Goal: Information Seeking & Learning: Learn about a topic

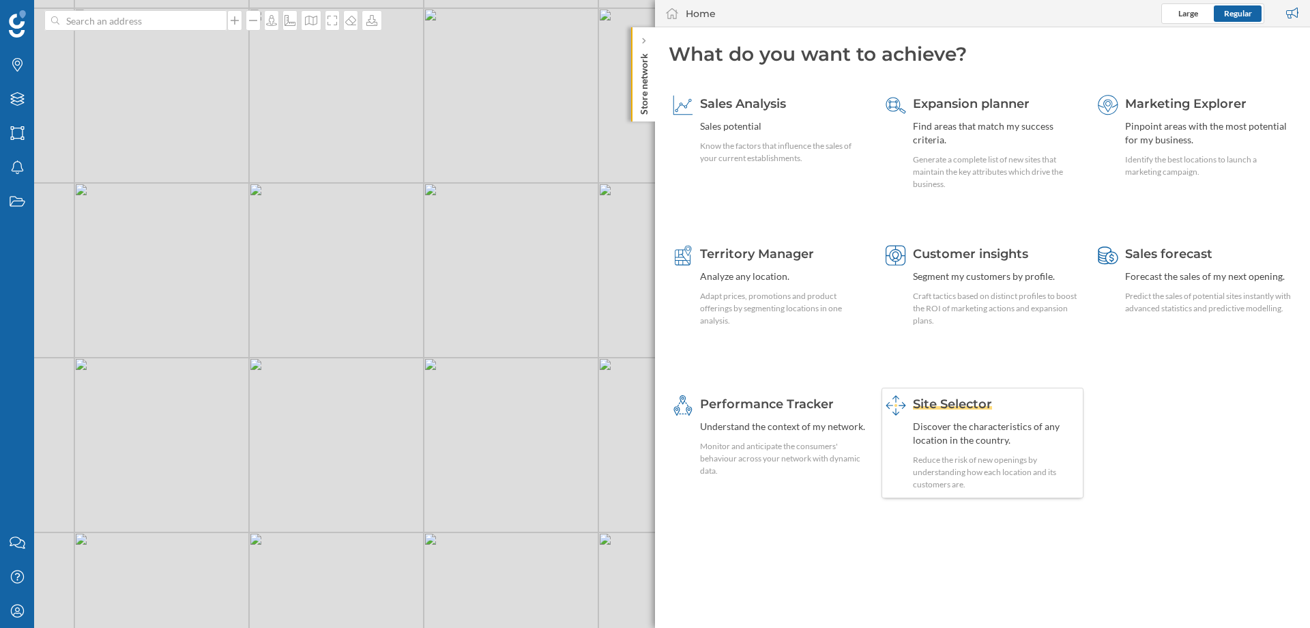
click at [973, 407] on span "Site Selector" at bounding box center [952, 404] width 79 height 15
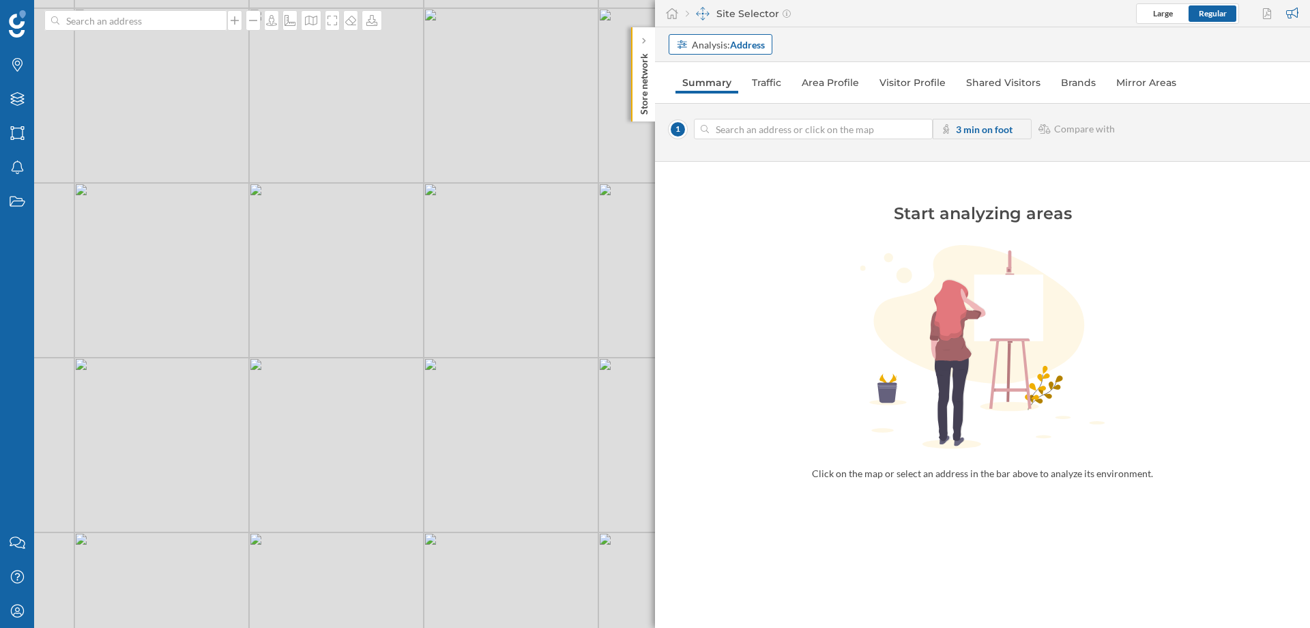
click at [715, 53] on div "Analysis: Address" at bounding box center [721, 44] width 104 height 20
click at [725, 92] on div "Commercial area" at bounding box center [712, 97] width 73 height 12
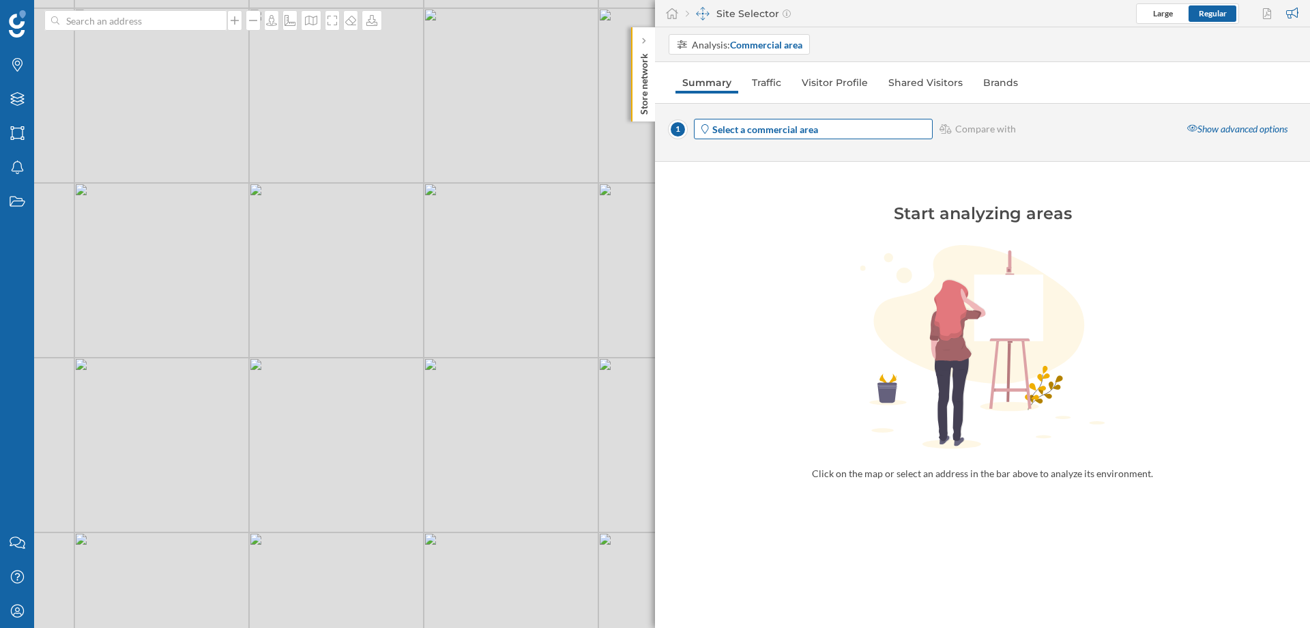
click at [743, 130] on strong "Select a commercial area" at bounding box center [765, 130] width 106 height 12
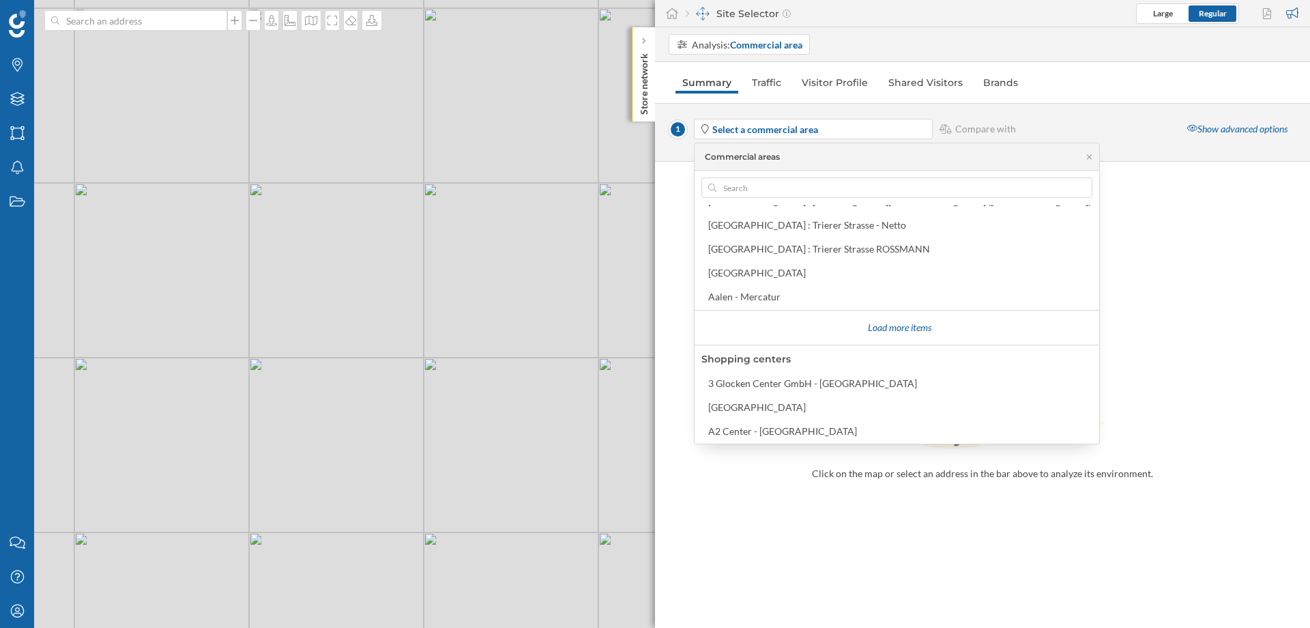
scroll to position [246, 0]
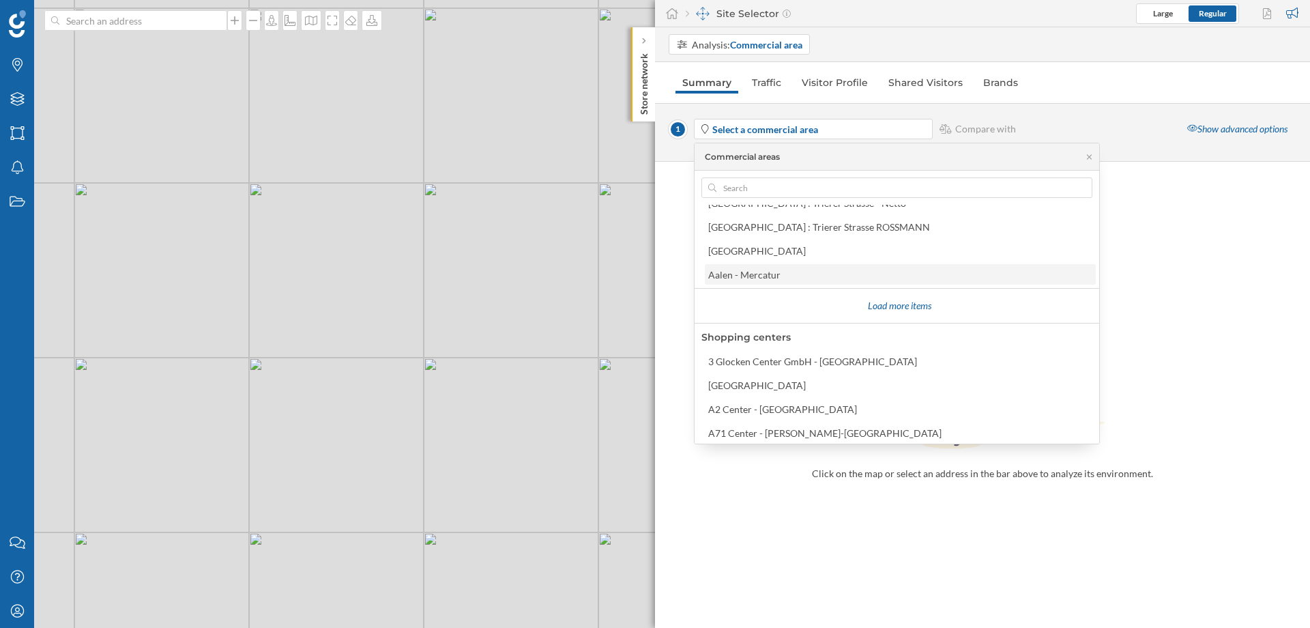
click at [758, 274] on div "Aalen - Mercatur" at bounding box center [744, 275] width 72 height 12
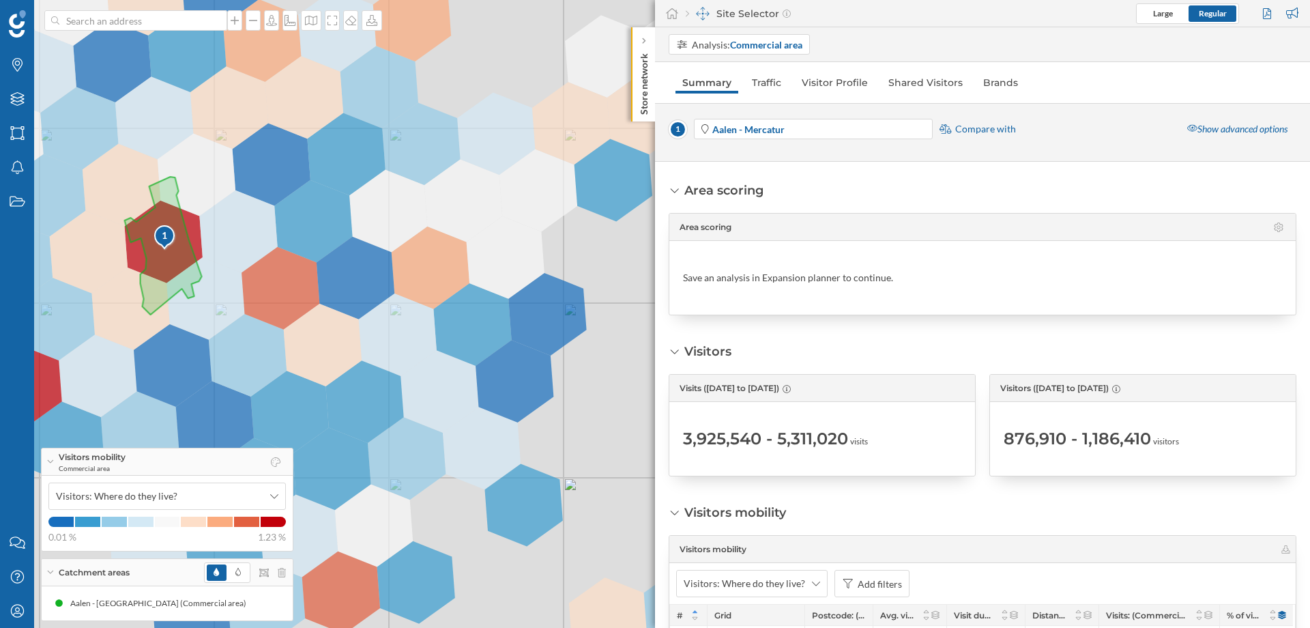
scroll to position [0, 0]
click at [921, 81] on link "Shared Visitors" at bounding box center [926, 83] width 88 height 22
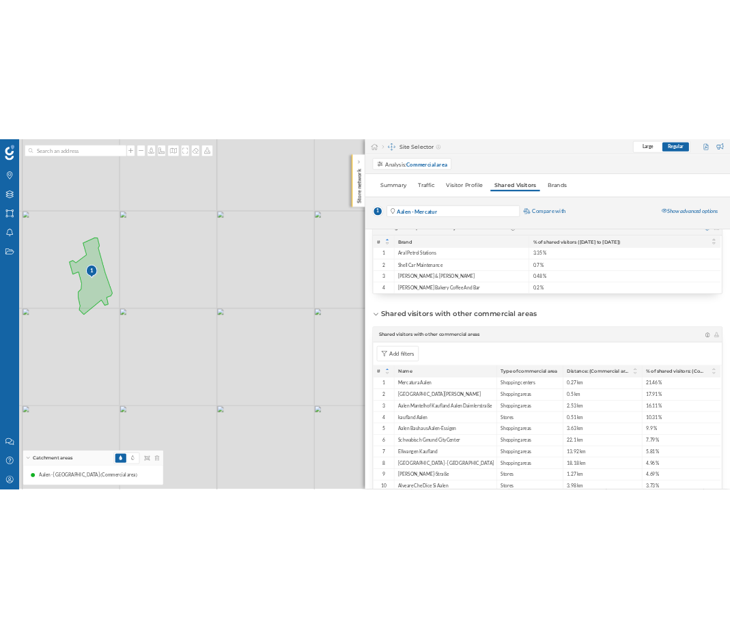
scroll to position [478, 0]
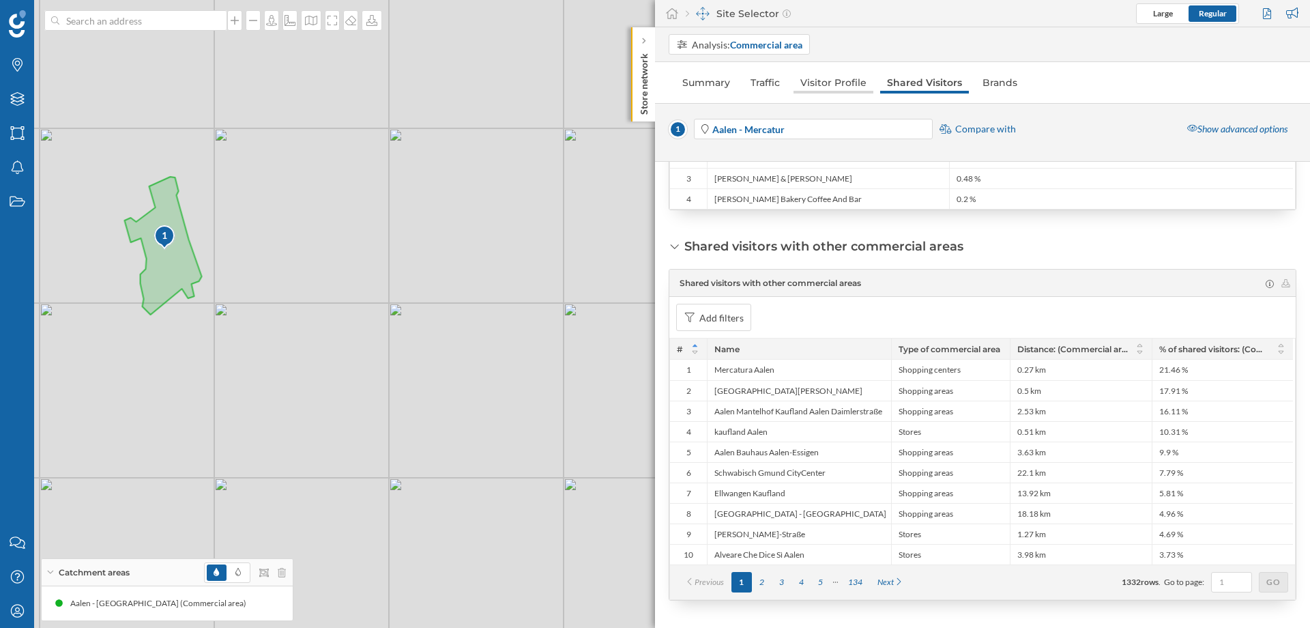
click at [828, 83] on link "Visitor Profile" at bounding box center [834, 83] width 80 height 22
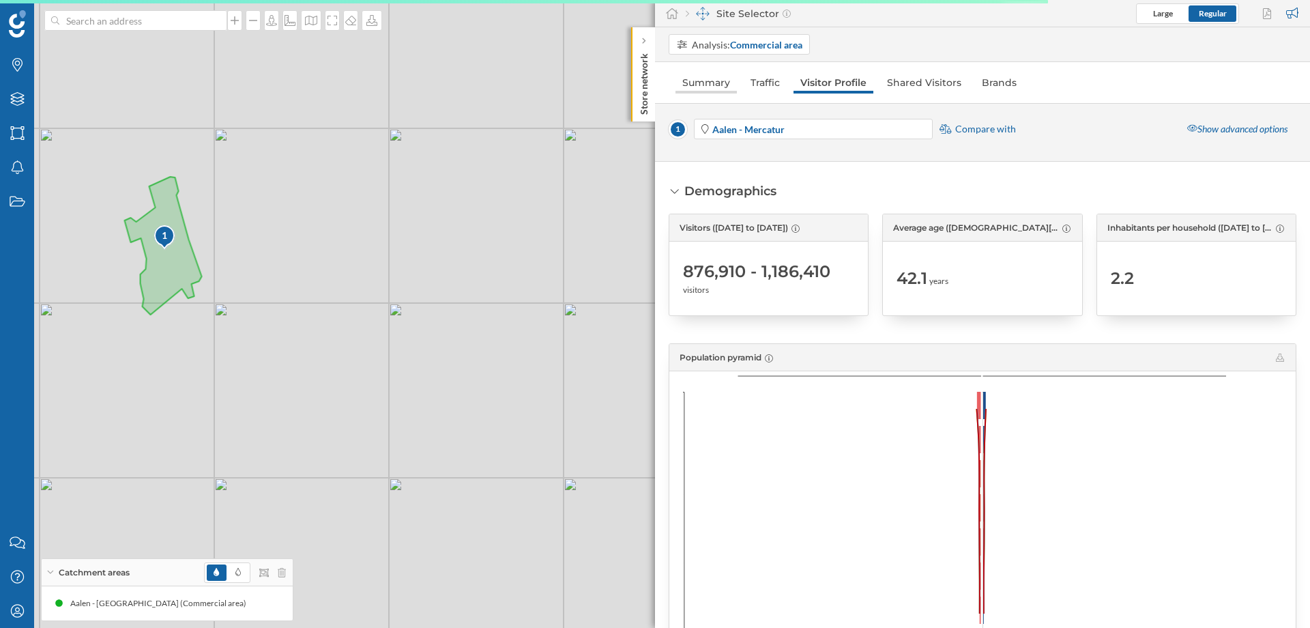
click at [694, 80] on link "Summary" at bounding box center [706, 83] width 61 height 22
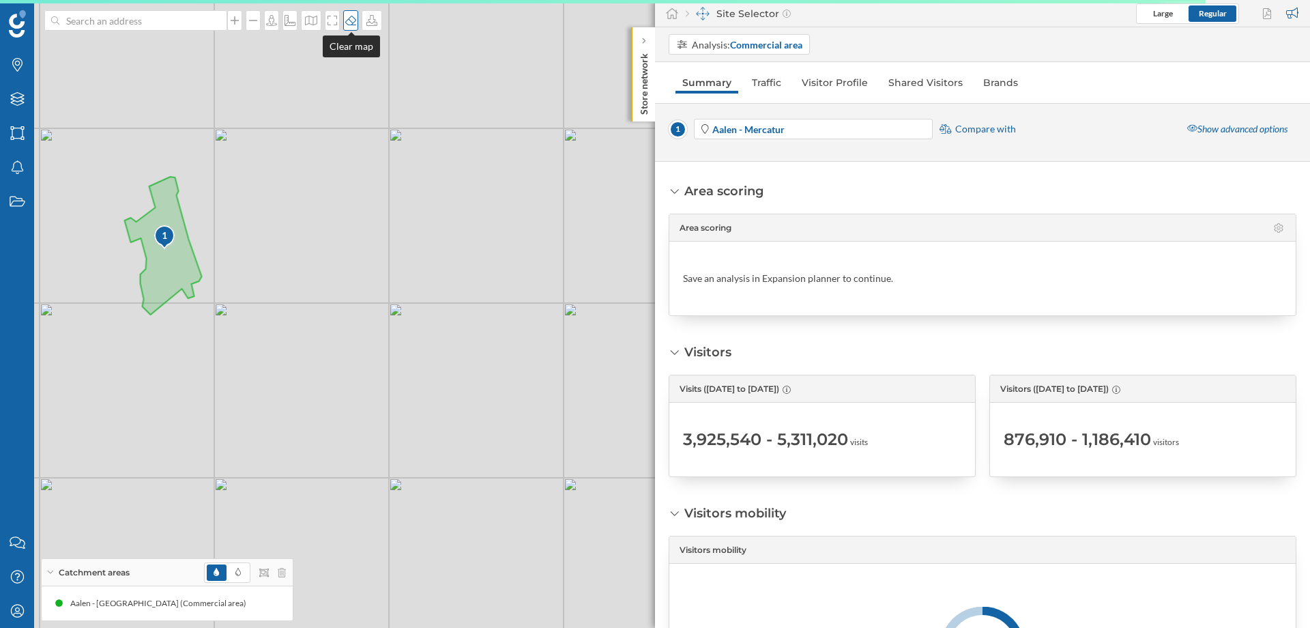
click at [348, 23] on icon at bounding box center [351, 20] width 14 height 11
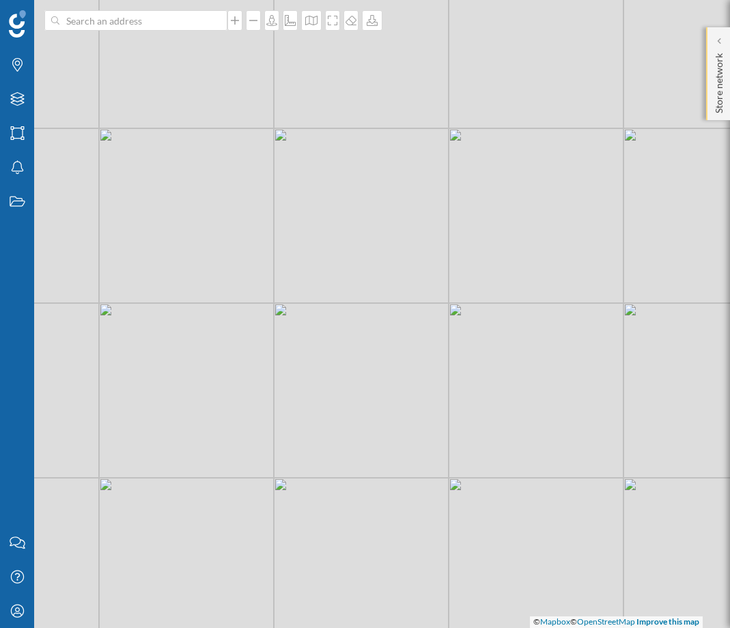
click at [716, 83] on p "Store network" at bounding box center [719, 81] width 14 height 66
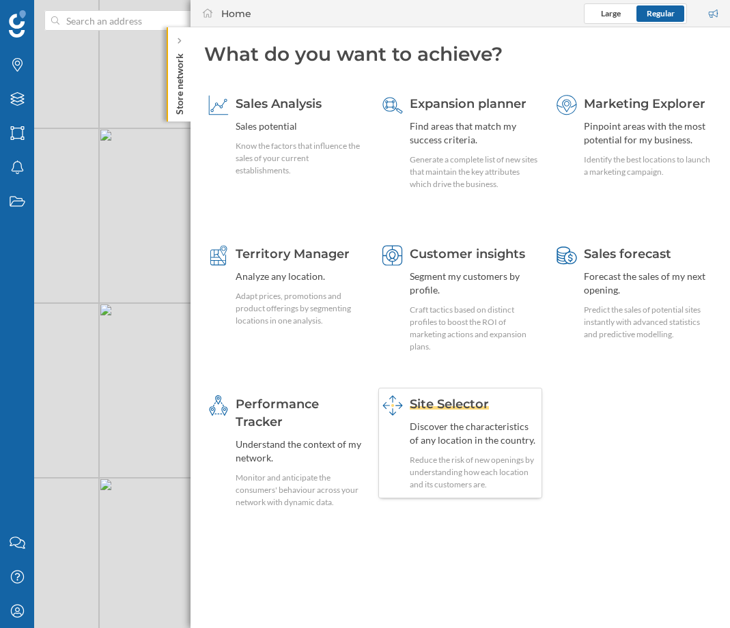
click at [459, 407] on span "Site Selector" at bounding box center [448, 404] width 79 height 15
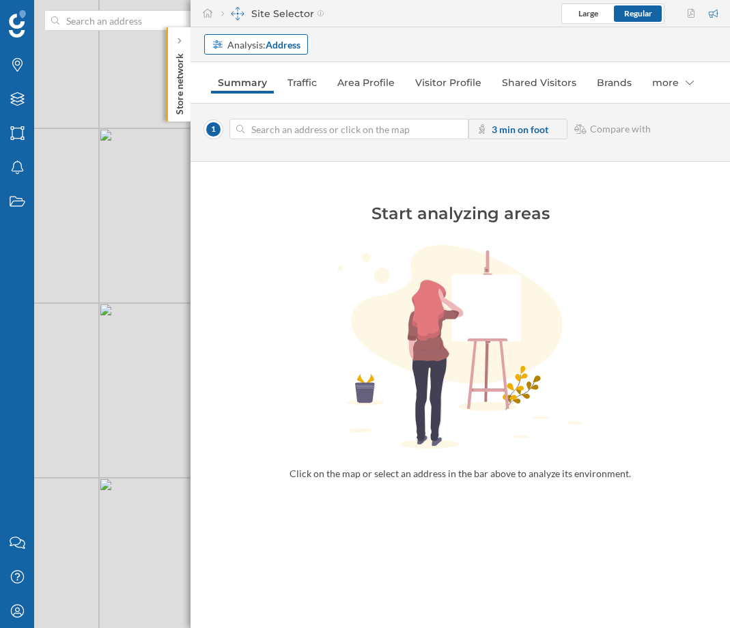
click at [280, 44] on strong "Address" at bounding box center [282, 45] width 35 height 12
click at [285, 101] on div "Commercial area" at bounding box center [252, 96] width 80 height 14
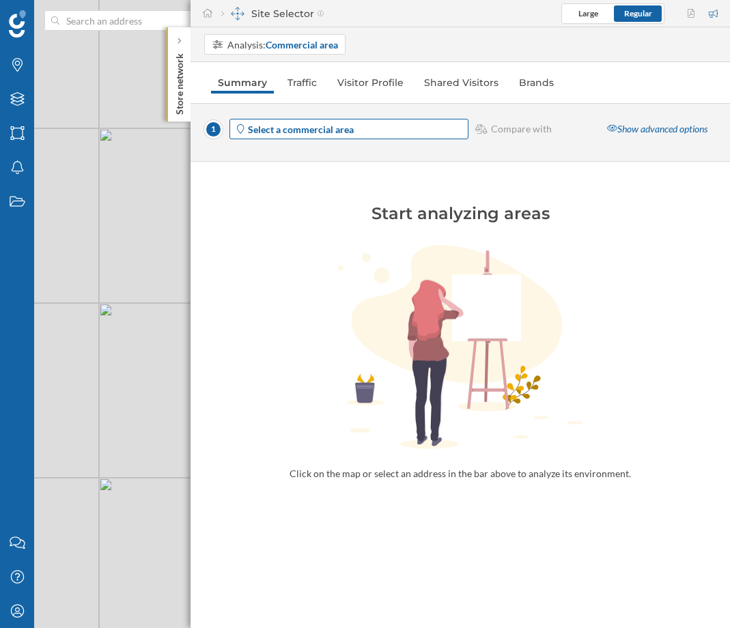
click at [308, 132] on strong "Select a commercial area" at bounding box center [301, 130] width 106 height 12
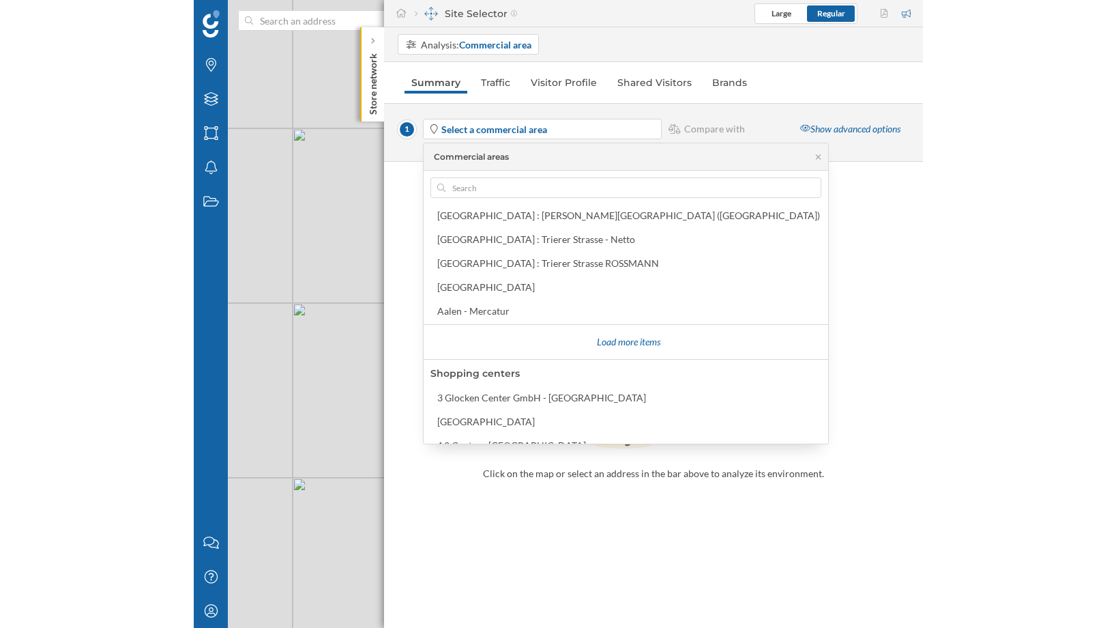
scroll to position [246, 0]
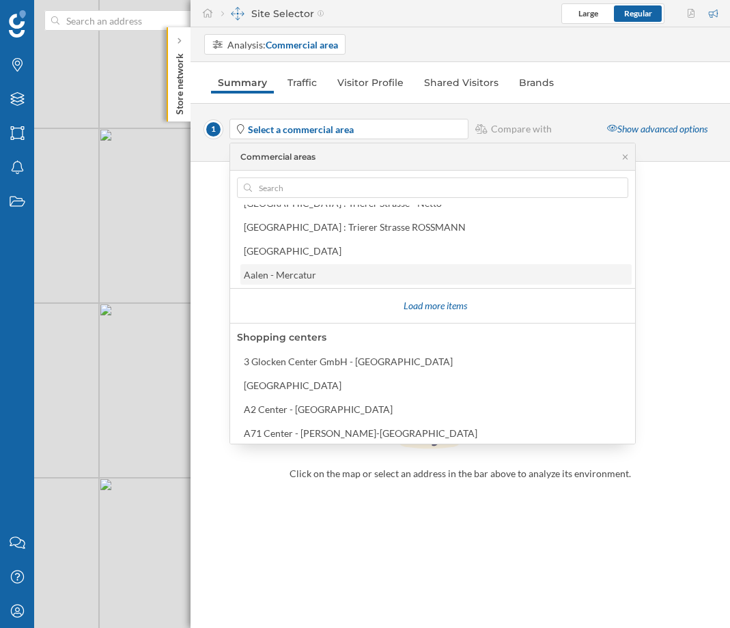
click at [304, 274] on div "Aalen - Mercatur" at bounding box center [280, 275] width 72 height 12
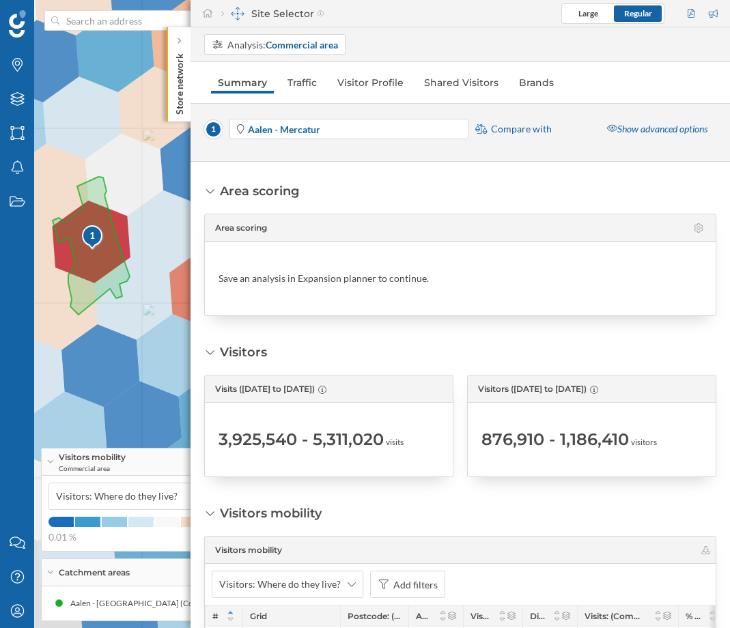
click at [107, 357] on div "1 © Mapbox © OpenStreetMap Improve this map" at bounding box center [365, 314] width 730 height 628
click at [104, 360] on div "1 © Mapbox © OpenStreetMap Improve this map" at bounding box center [365, 314] width 730 height 628
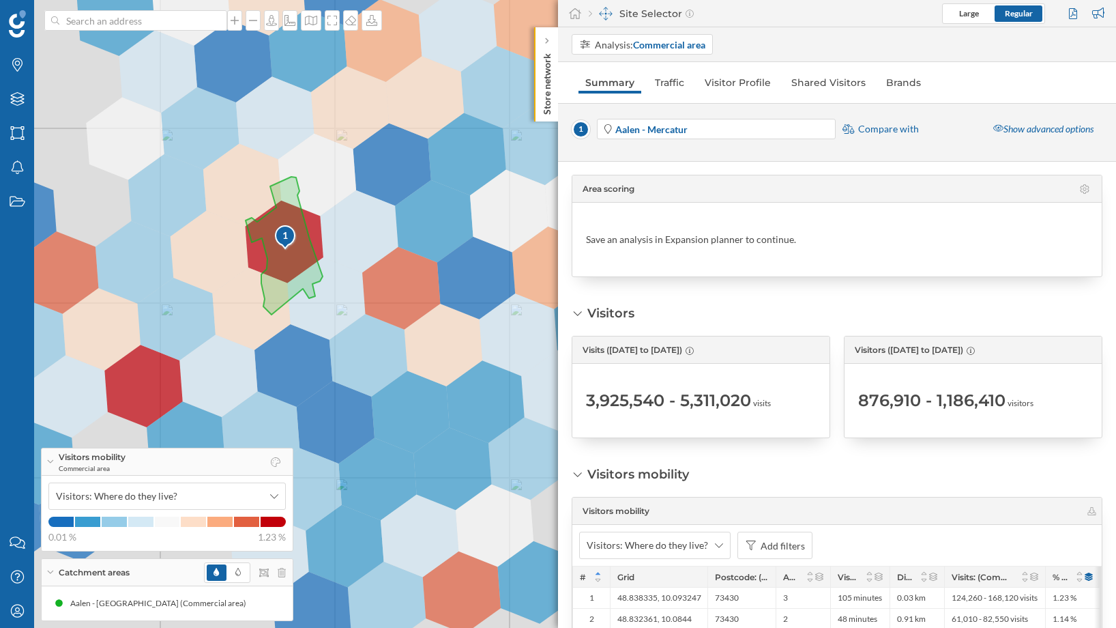
scroll to position [0, 0]
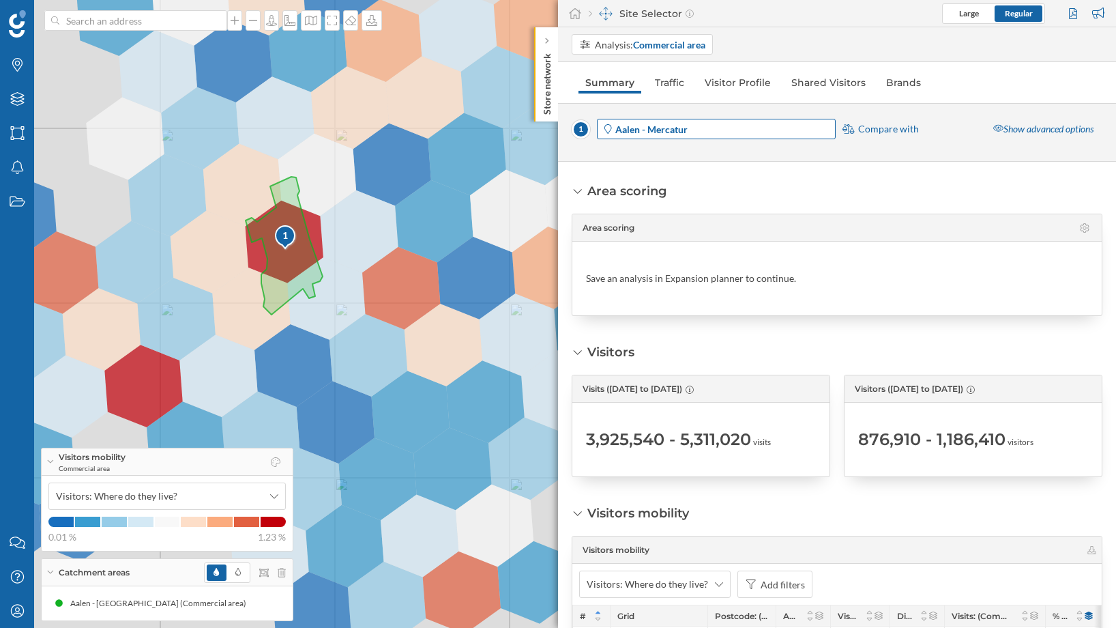
click at [733, 124] on span "Aalen - Mercatur" at bounding box center [725, 129] width 218 height 14
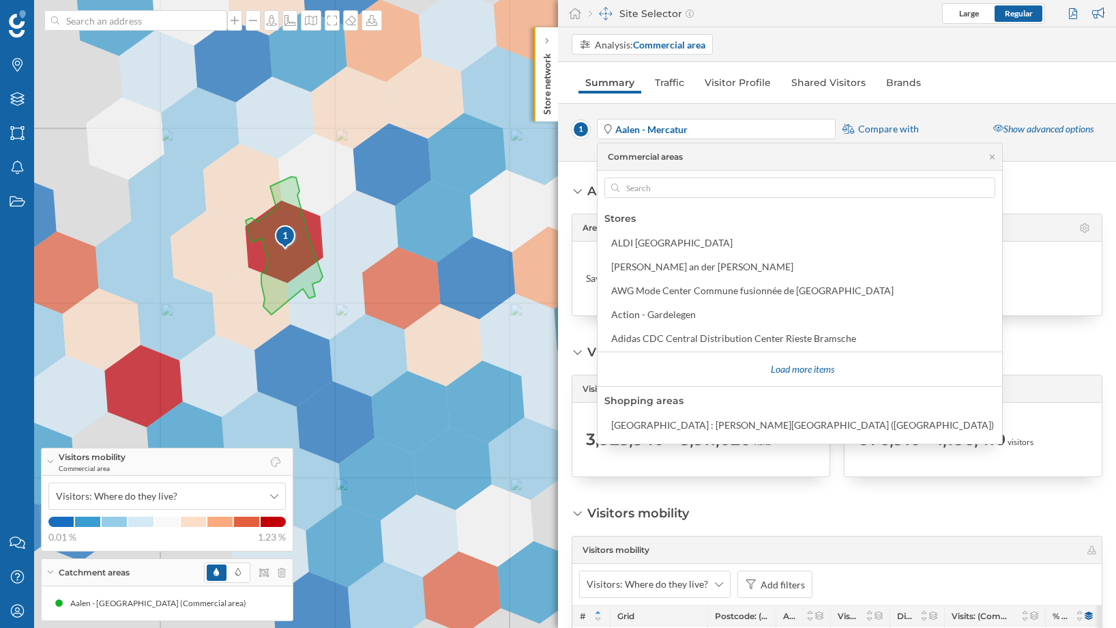
click at [777, 35] on div "Analysis: Commercial area" at bounding box center [844, 44] width 545 height 20
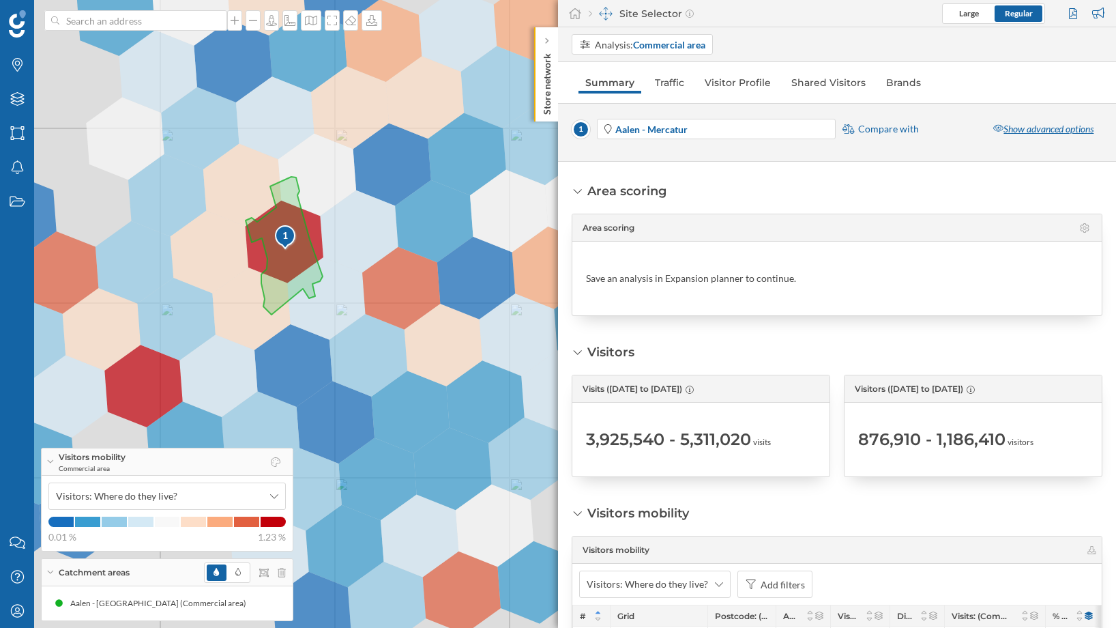
click at [1009, 130] on div "Show advanced options" at bounding box center [1044, 129] width 118 height 20
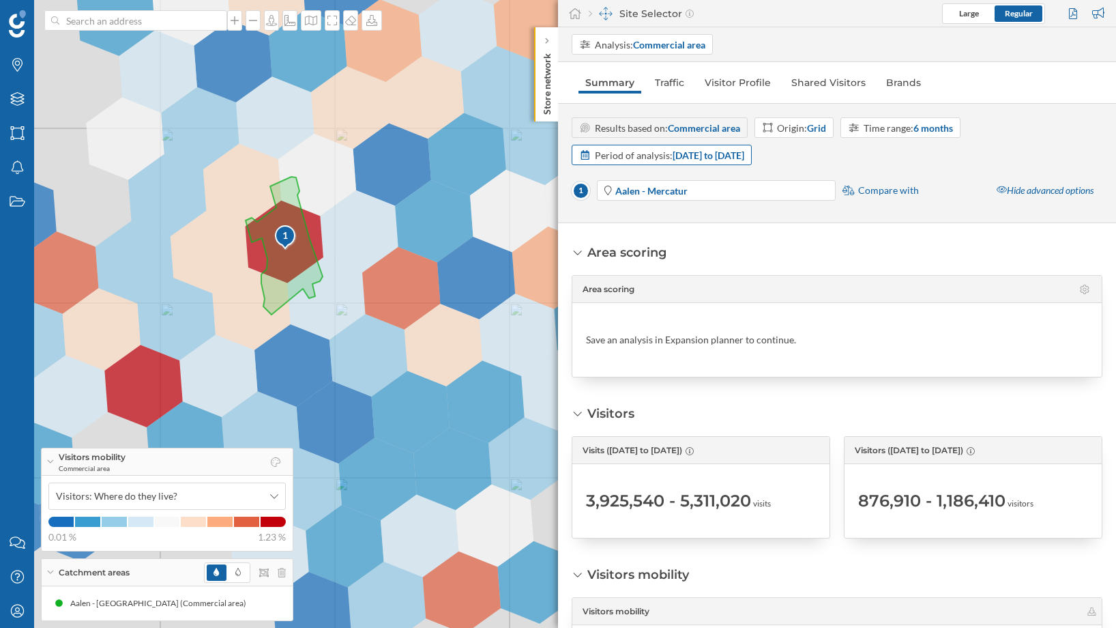
click at [740, 158] on strong "[DATE] to [DATE]" at bounding box center [709, 155] width 72 height 12
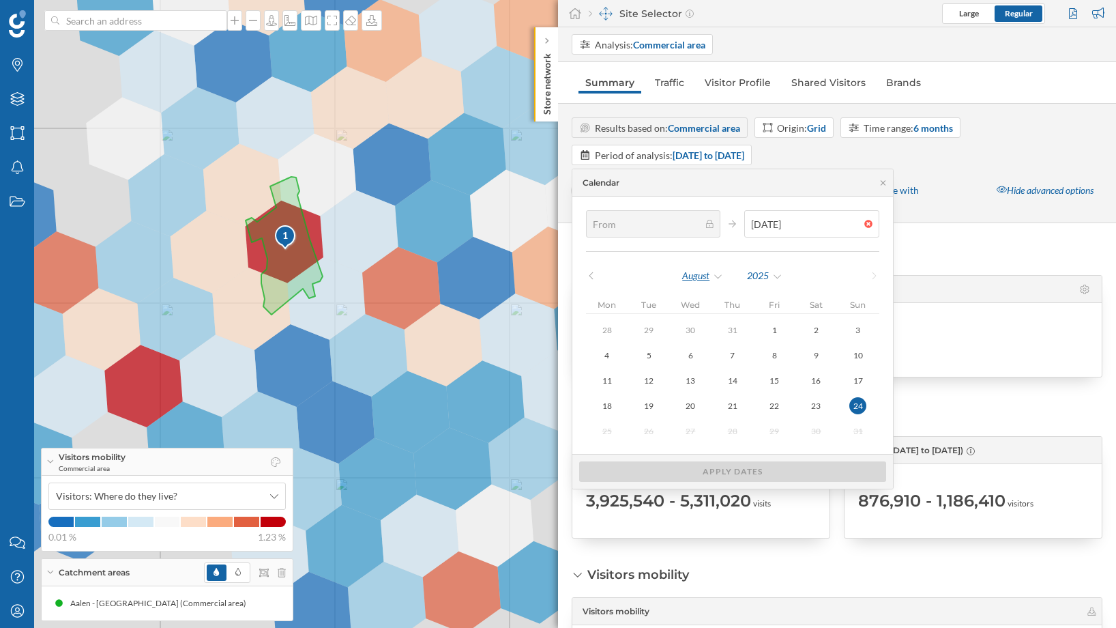
click at [708, 274] on div "August" at bounding box center [703, 275] width 42 height 20
click at [702, 472] on div "July" at bounding box center [732, 472] width 89 height 14
type input "[DATE]"
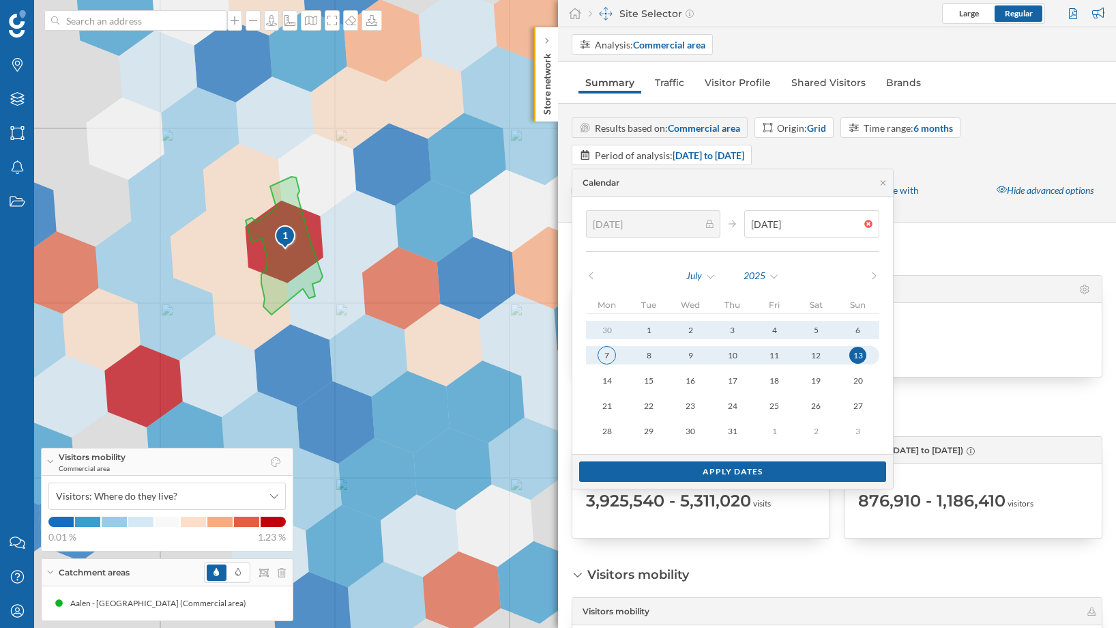
click at [612, 358] on div "7" at bounding box center [607, 355] width 18 height 18
click at [714, 472] on div "Apply dates" at bounding box center [732, 471] width 307 height 20
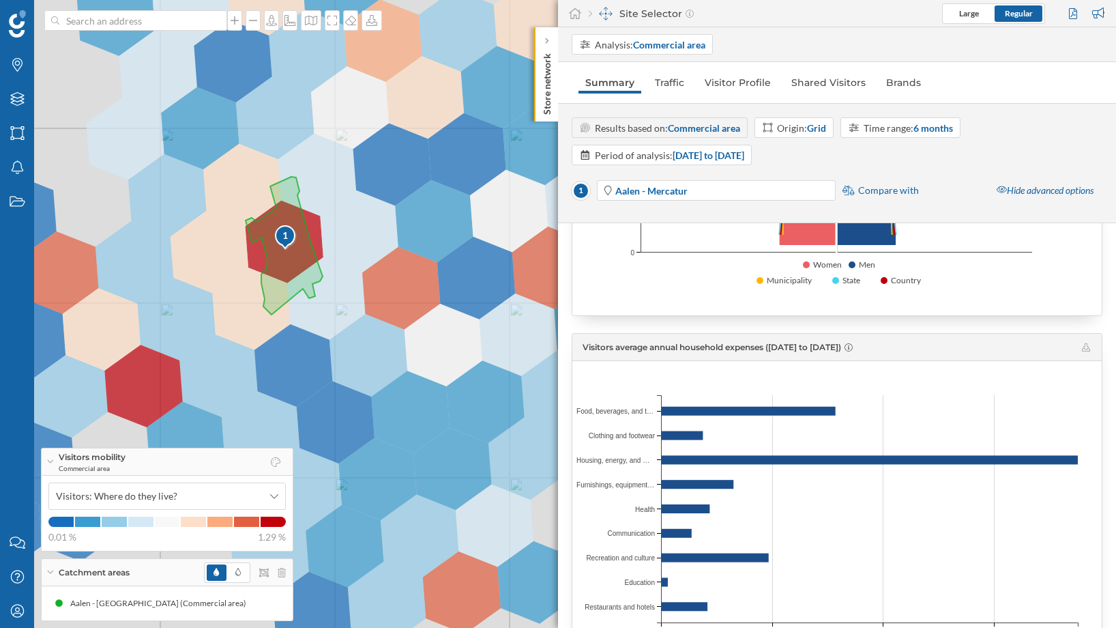
scroll to position [1920, 0]
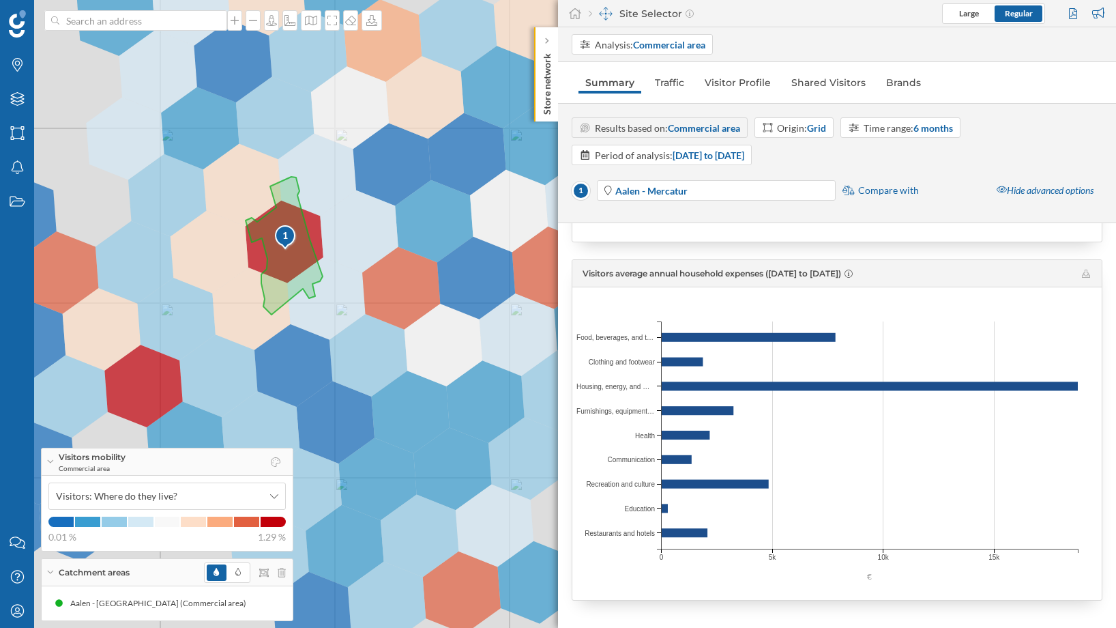
click at [420, 172] on div "1 © Mapbox © OpenStreetMap Improve this map" at bounding box center [558, 314] width 1116 height 628
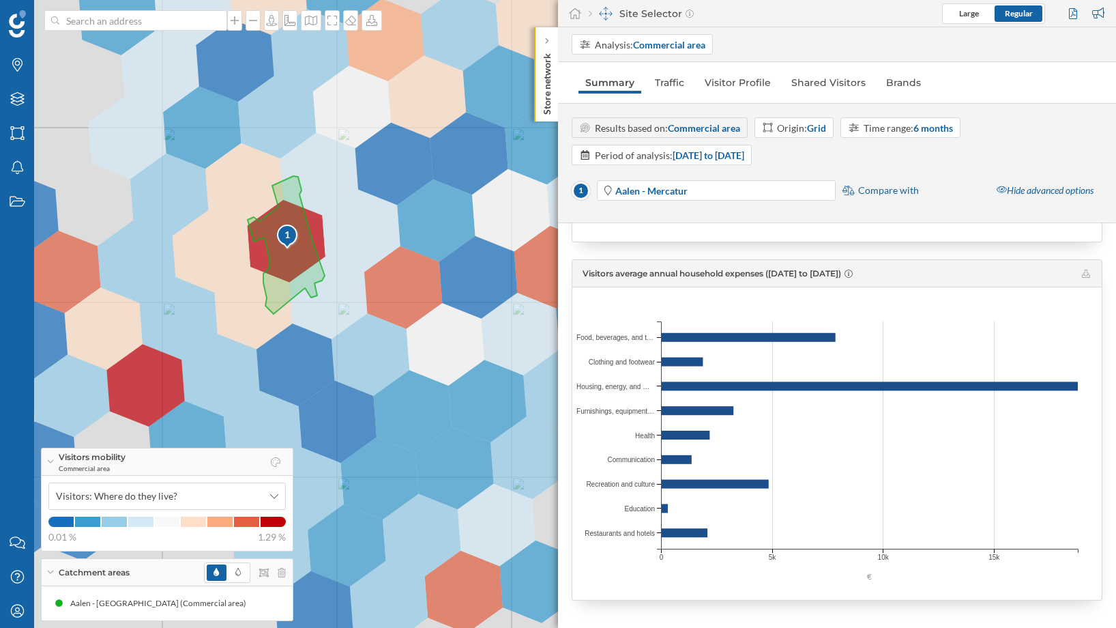
click at [401, 166] on div "1 © Mapbox © OpenStreetMap Improve this map" at bounding box center [558, 314] width 1116 height 628
click at [399, 165] on div "1 © Mapbox © OpenStreetMap Improve this map" at bounding box center [558, 314] width 1116 height 628
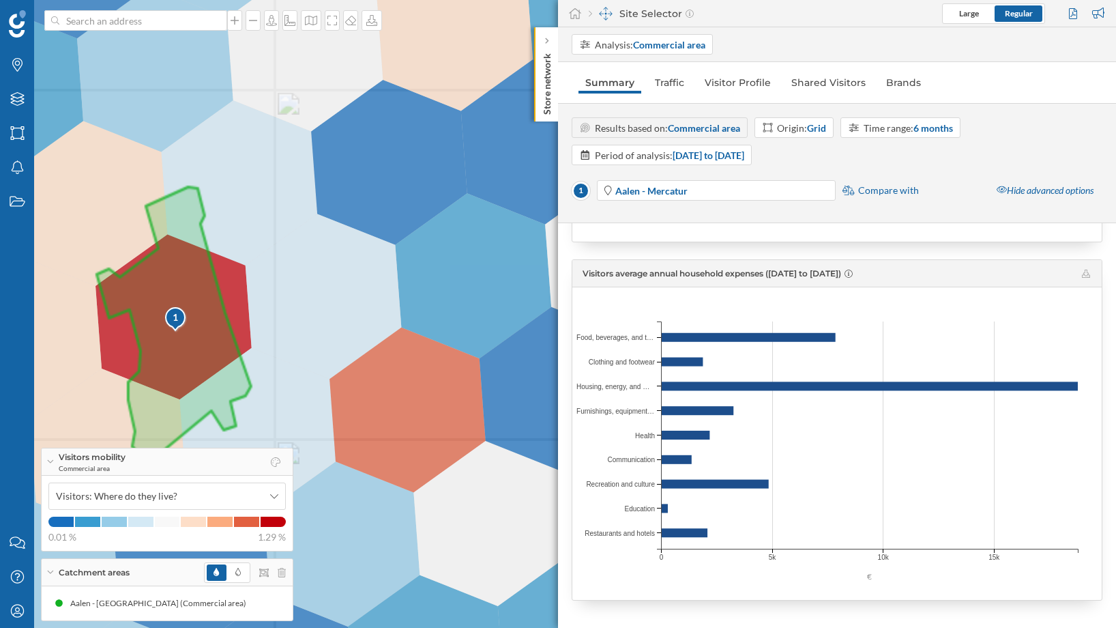
click at [399, 165] on div "1 © Mapbox © OpenStreetMap Improve this map" at bounding box center [558, 314] width 1116 height 628
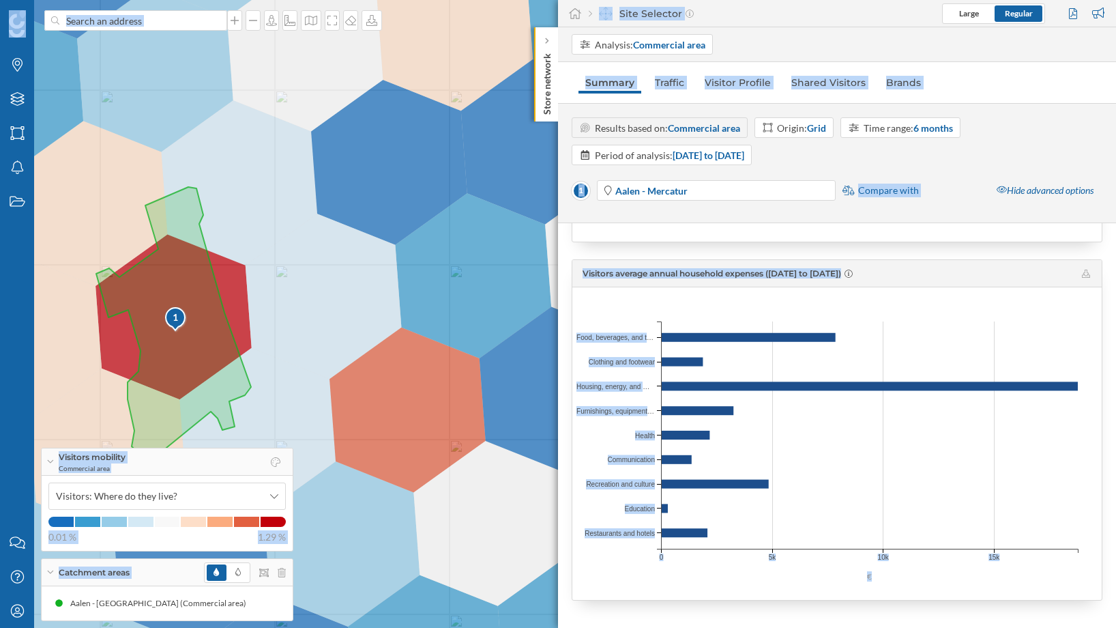
click at [399, 165] on div "1 © Mapbox © OpenStreetMap Improve this map" at bounding box center [558, 314] width 1116 height 628
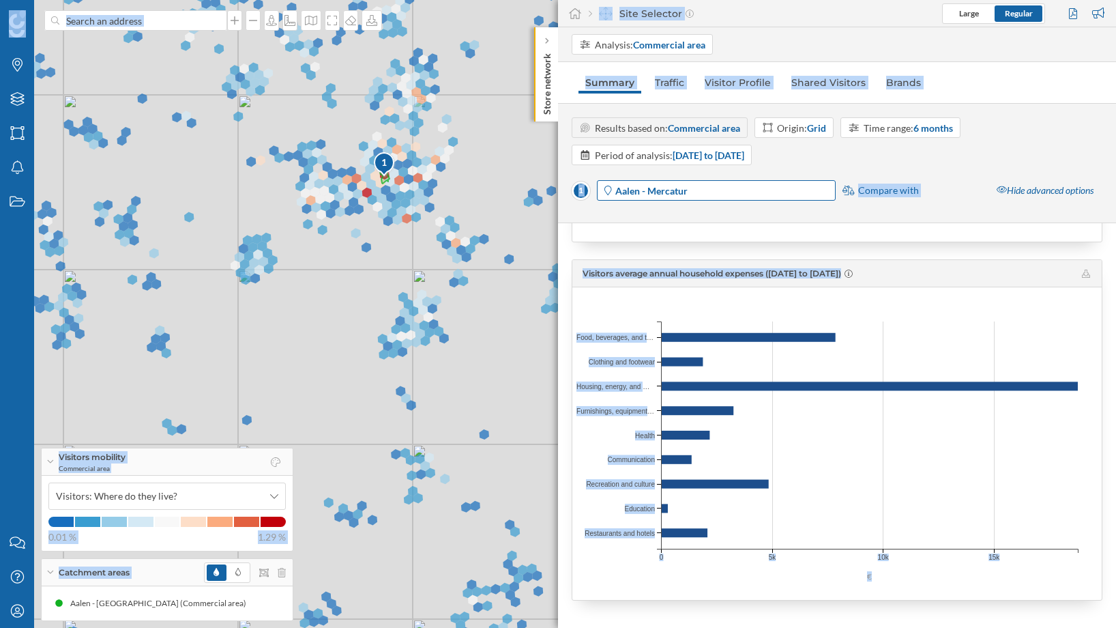
click at [699, 190] on span "Aalen - Mercatur" at bounding box center [725, 191] width 218 height 14
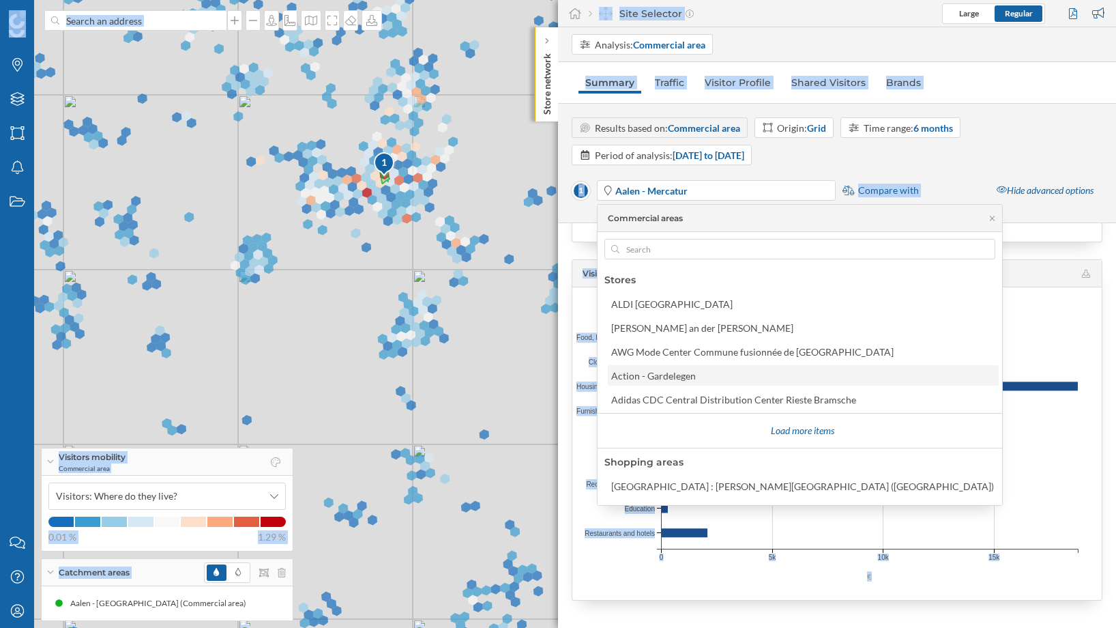
click at [688, 374] on div "Action - Gardelegen" at bounding box center [653, 376] width 85 height 12
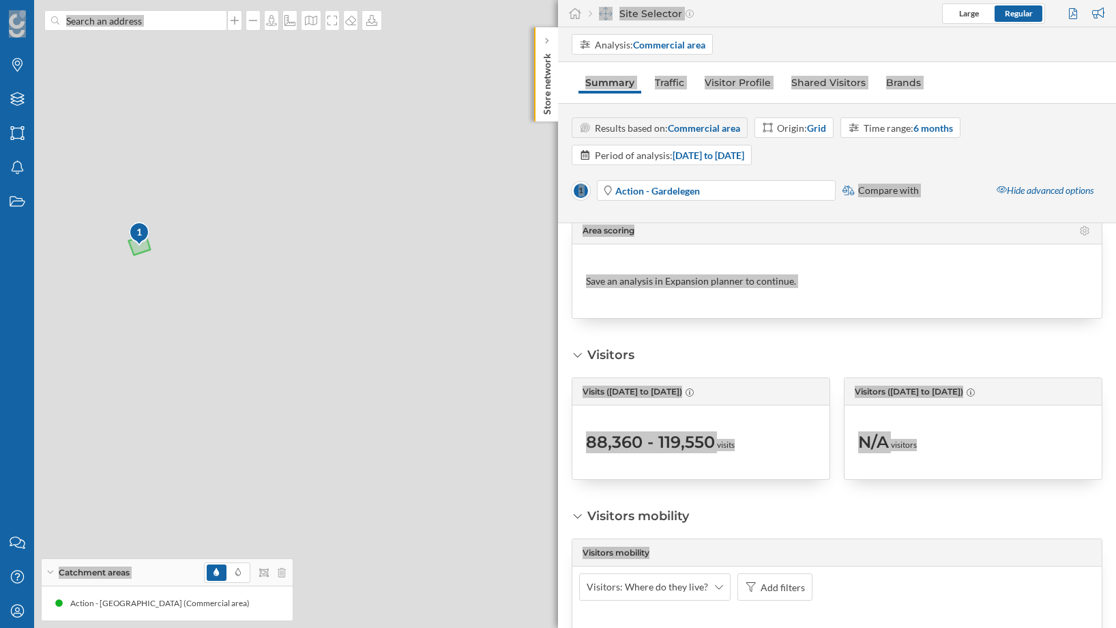
scroll to position [0, 0]
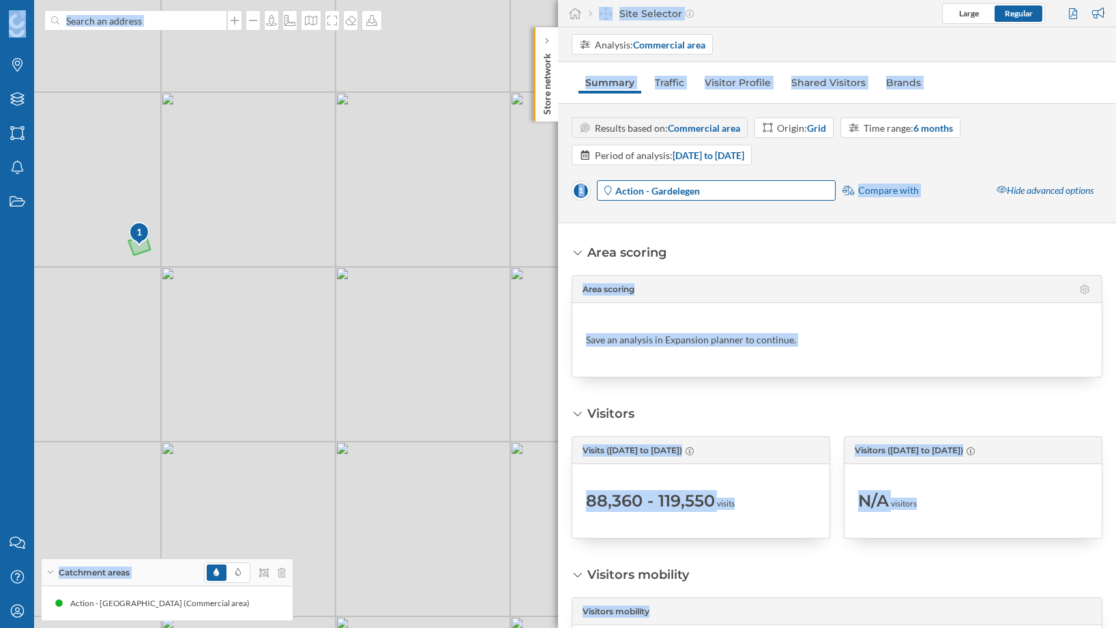
click at [727, 190] on span "Action - Gardelegen" at bounding box center [725, 191] width 218 height 14
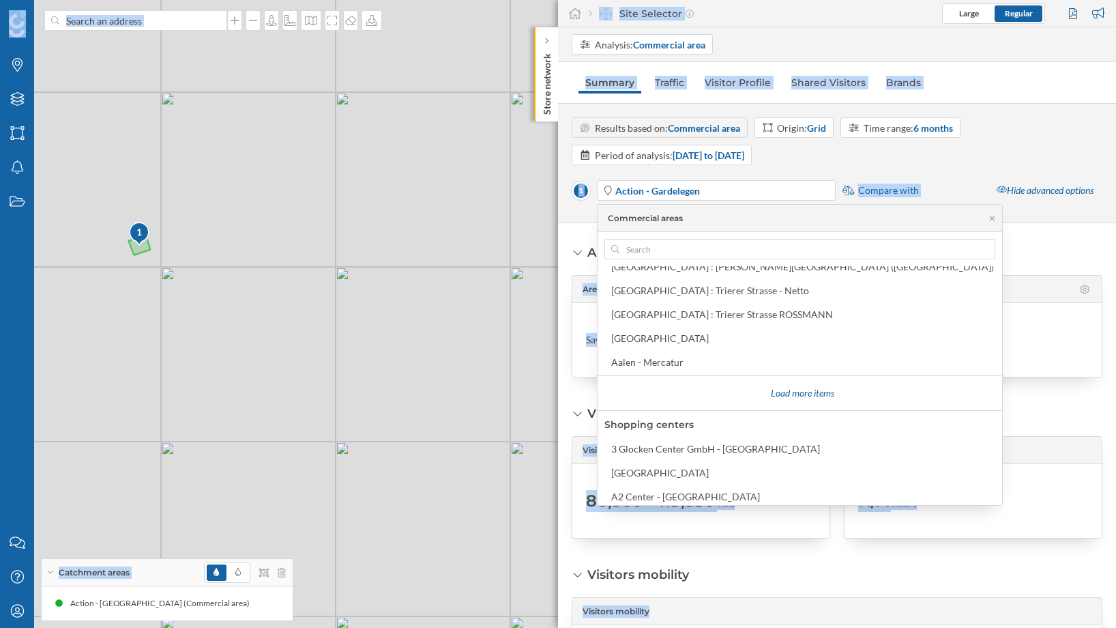
scroll to position [307, 0]
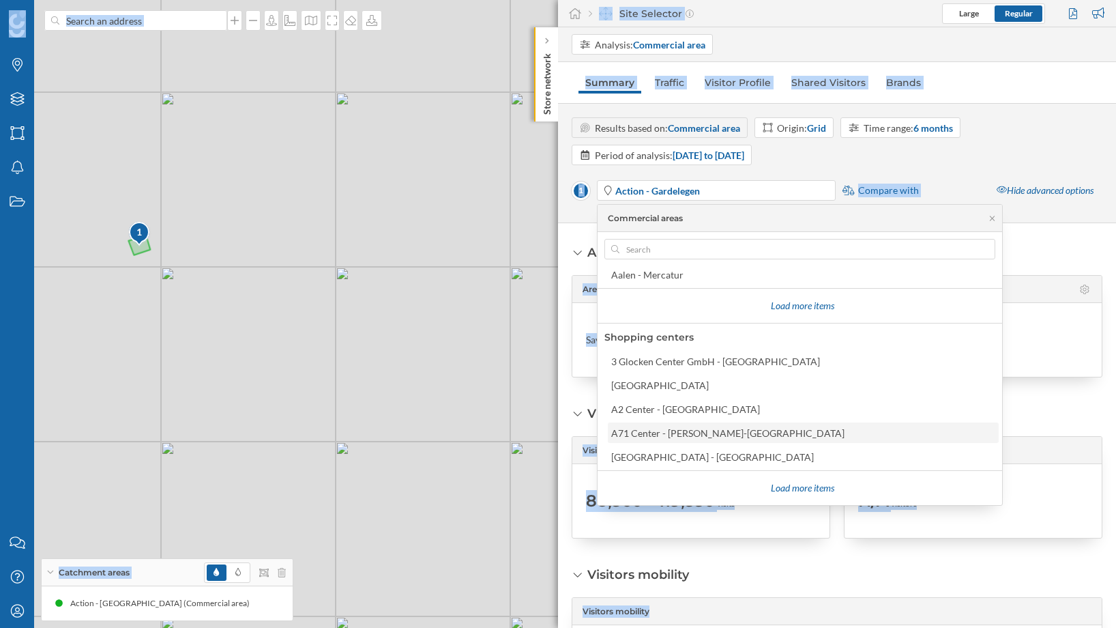
click at [704, 433] on div "A71 Center - [PERSON_NAME]-[GEOGRAPHIC_DATA]" at bounding box center [727, 433] width 233 height 12
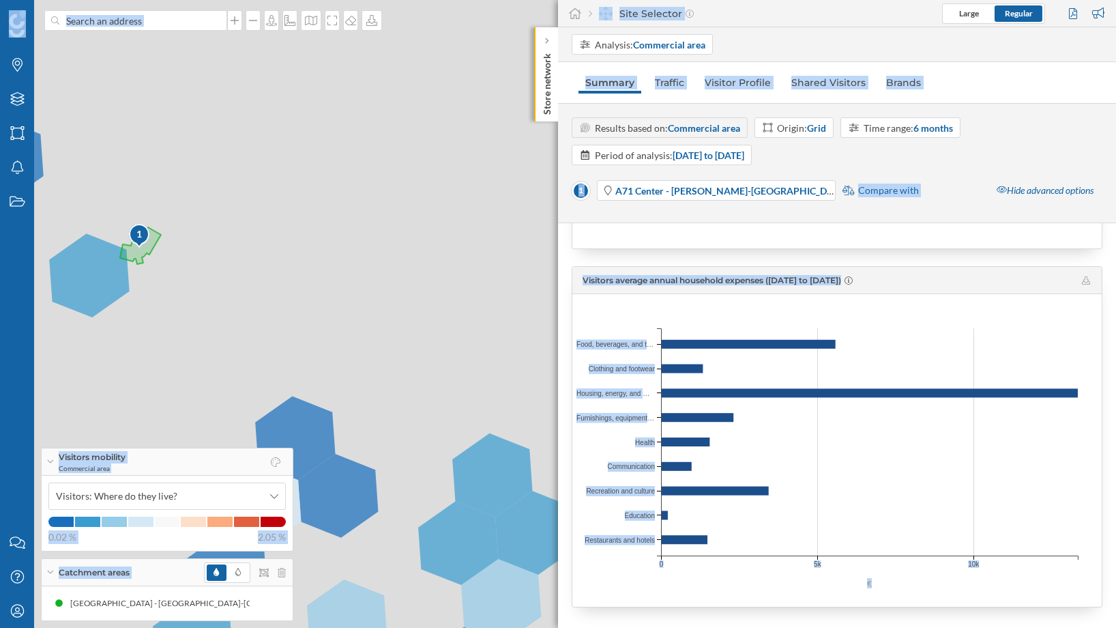
scroll to position [1917, 0]
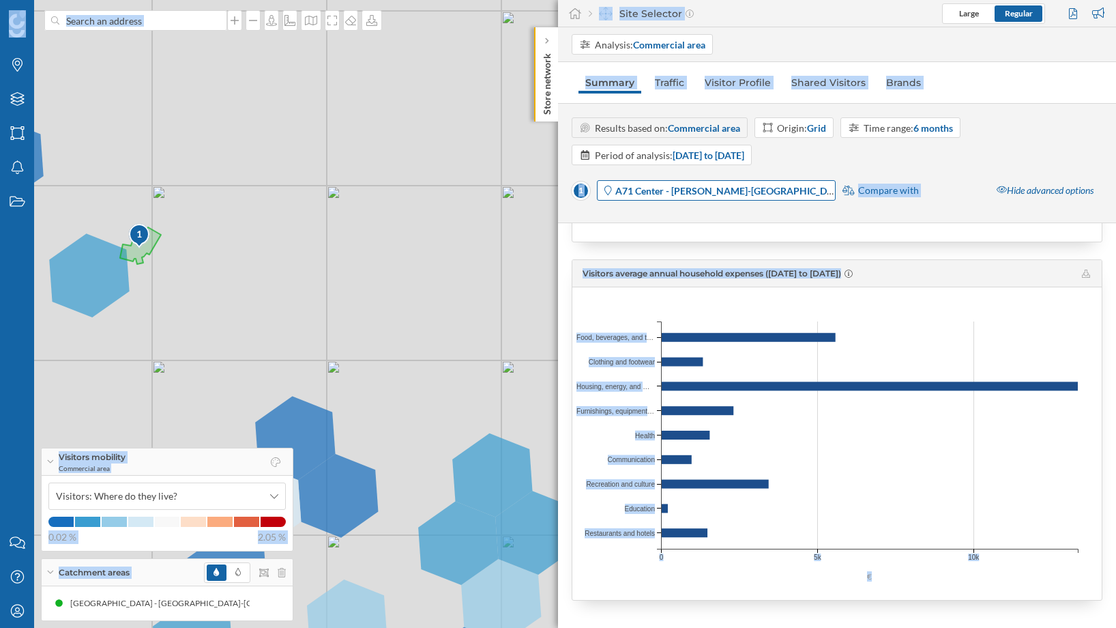
click at [708, 196] on strong "A71 Center - [PERSON_NAME]-[GEOGRAPHIC_DATA]" at bounding box center [732, 191] width 232 height 12
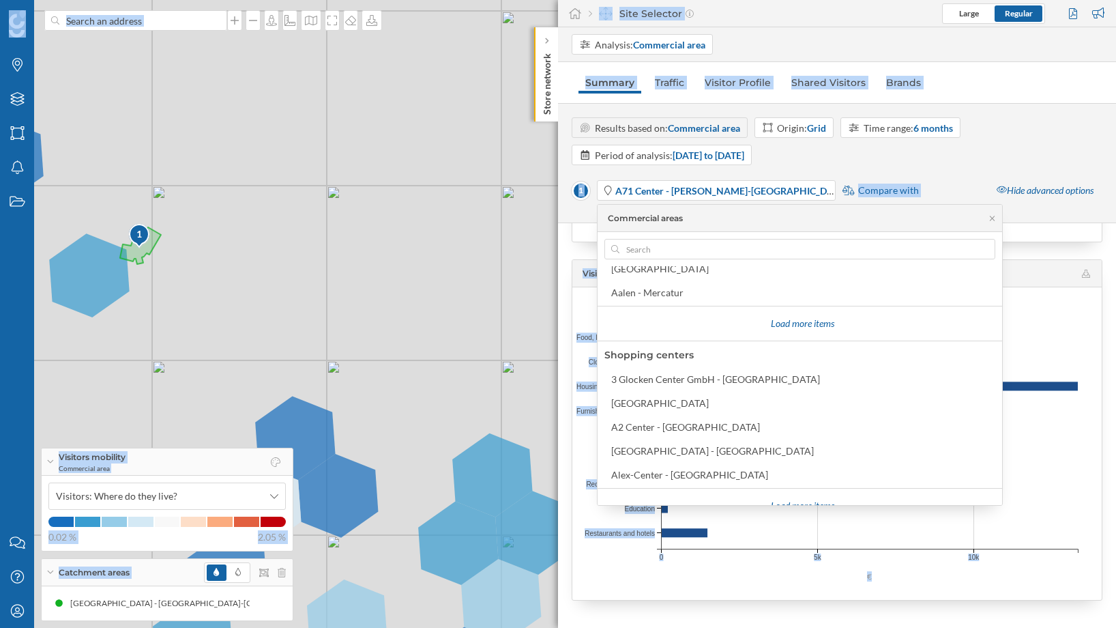
scroll to position [307, 0]
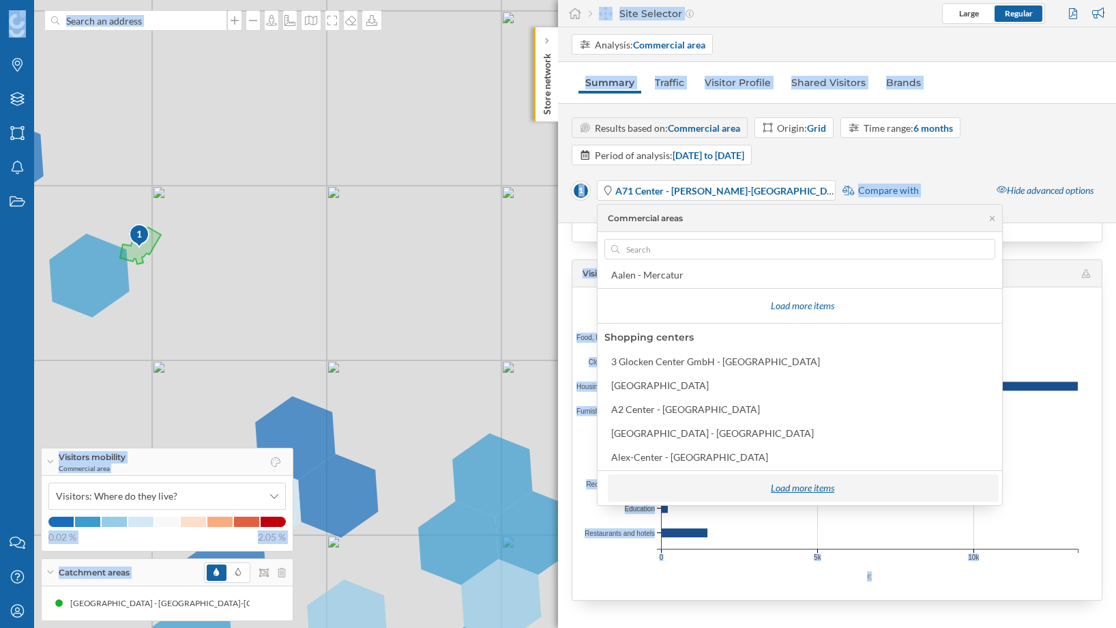
click at [737, 485] on div "Load more items" at bounding box center [802, 488] width 383 height 20
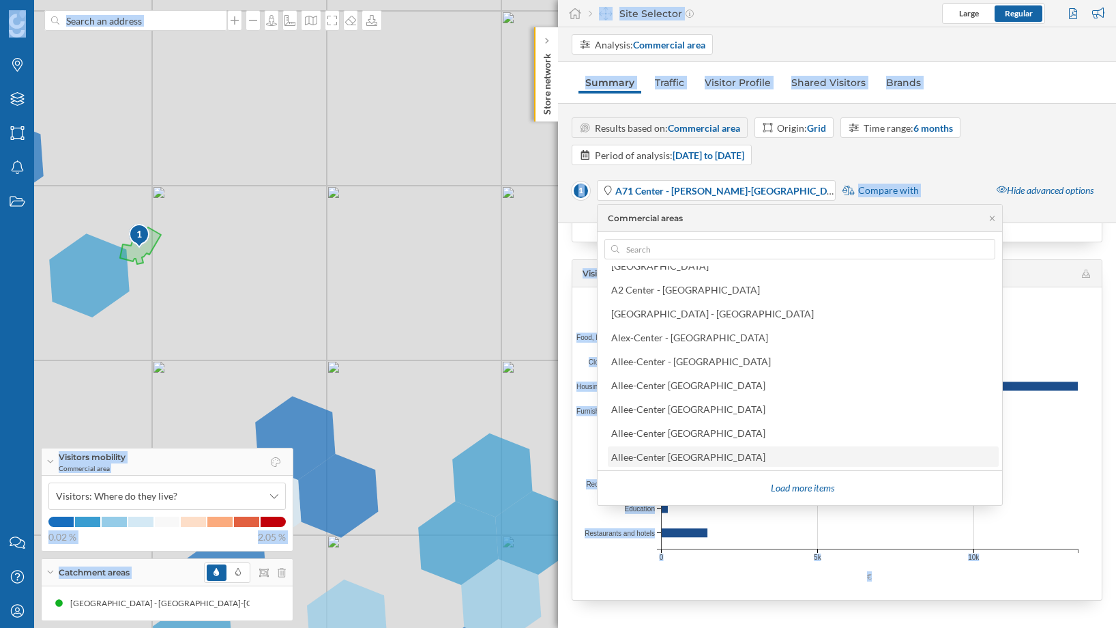
click at [674, 456] on div "Allee-Center [GEOGRAPHIC_DATA]" at bounding box center [688, 457] width 154 height 12
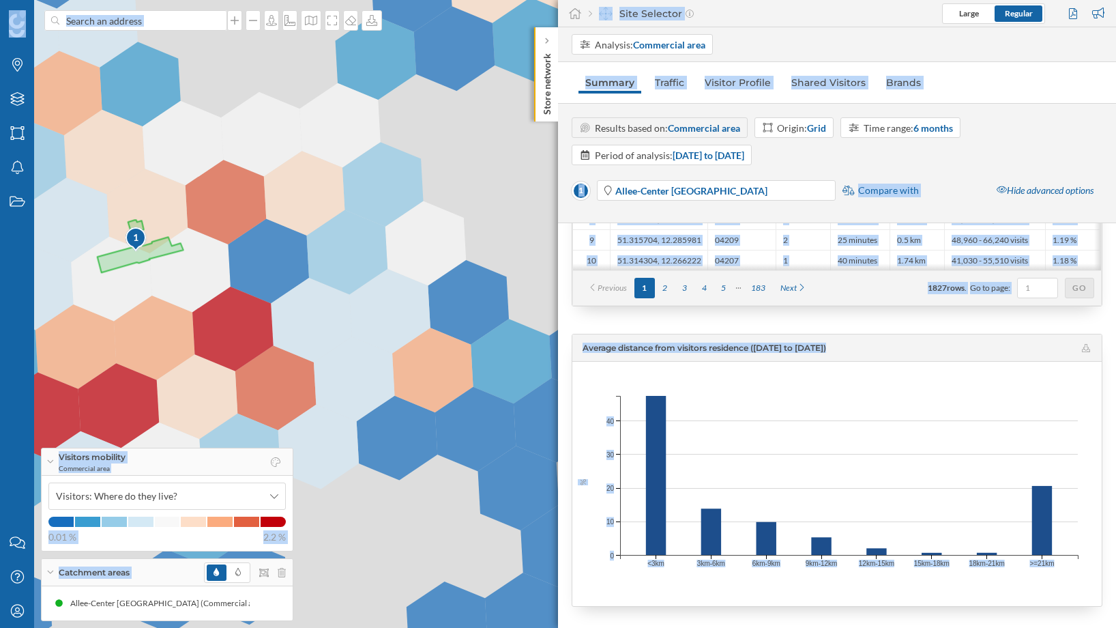
scroll to position [737, 0]
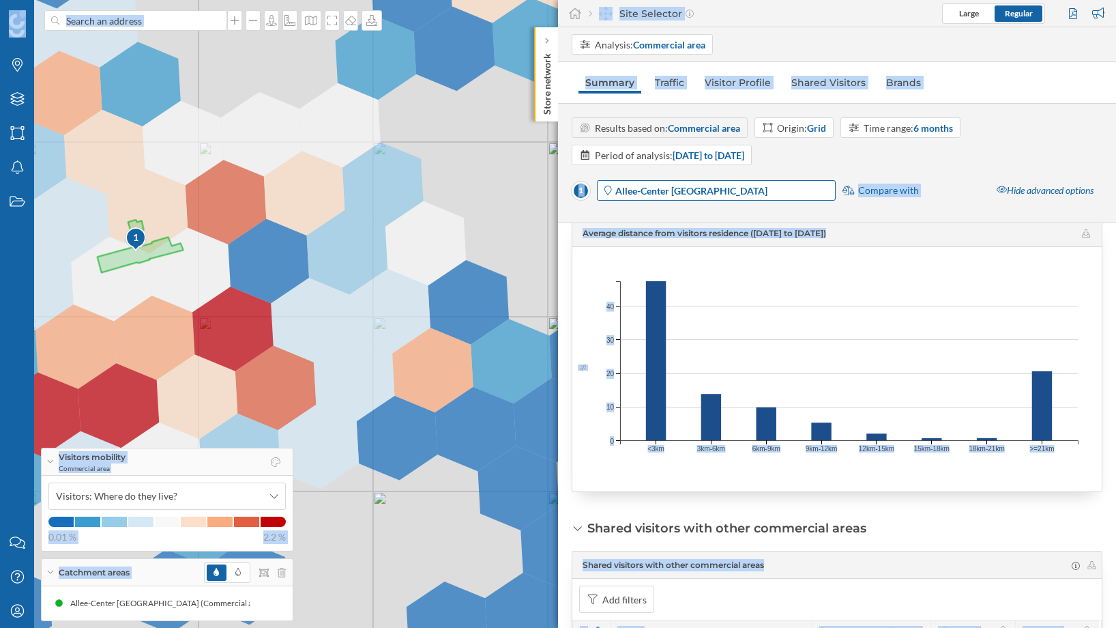
click at [724, 191] on span "Allee-Center [GEOGRAPHIC_DATA]" at bounding box center [725, 191] width 218 height 14
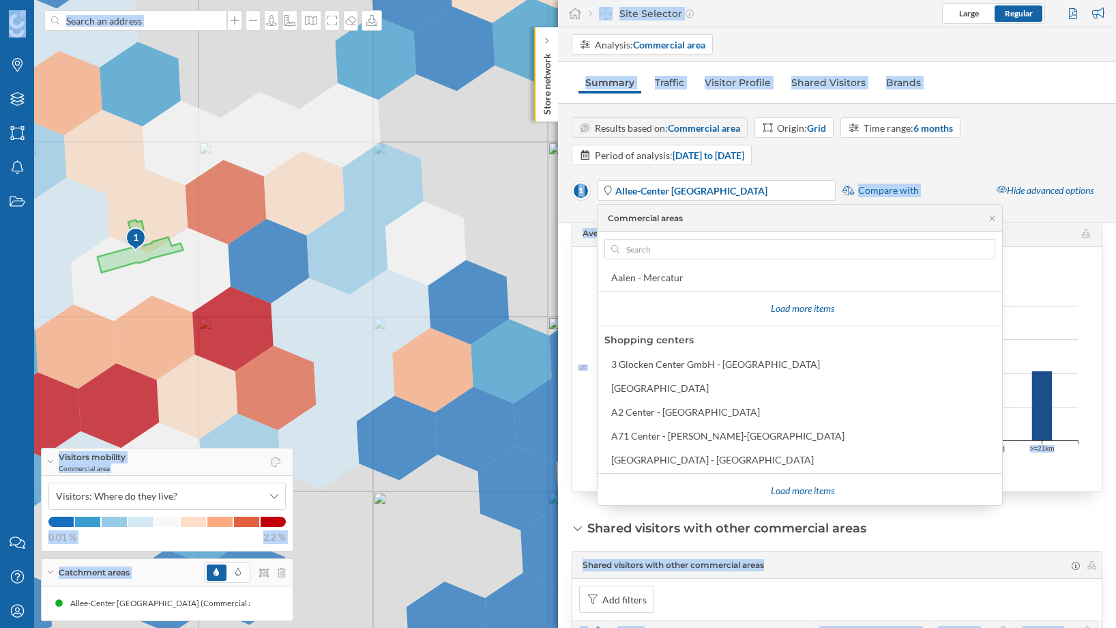
scroll to position [307, 0]
click at [734, 482] on div "Load more items" at bounding box center [802, 488] width 383 height 20
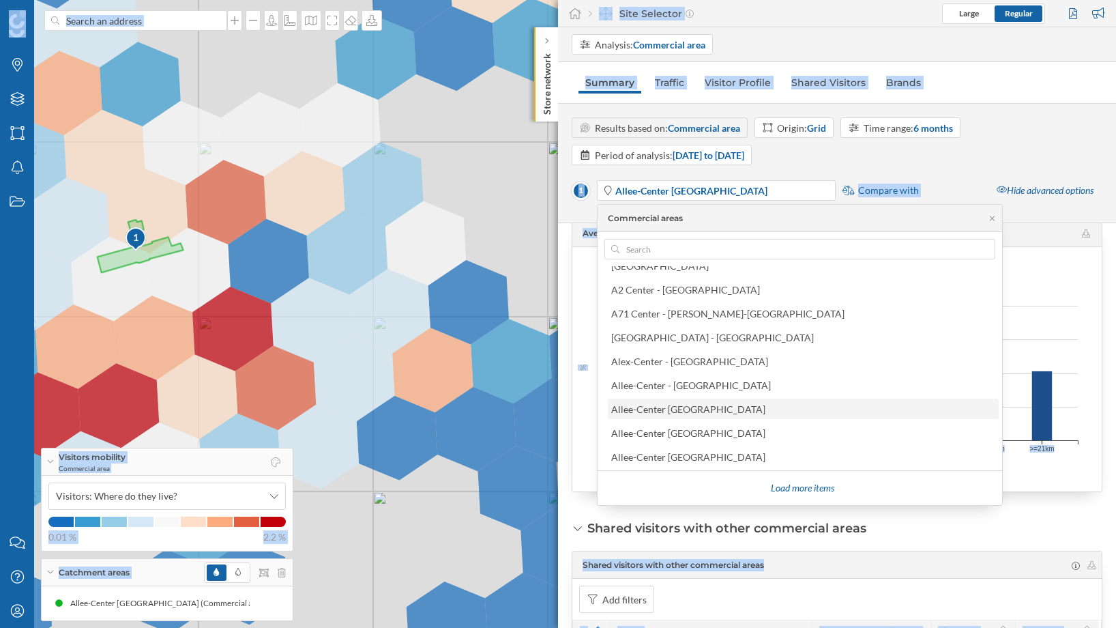
click at [695, 404] on div "Allee-Center [GEOGRAPHIC_DATA]" at bounding box center [802, 409] width 383 height 14
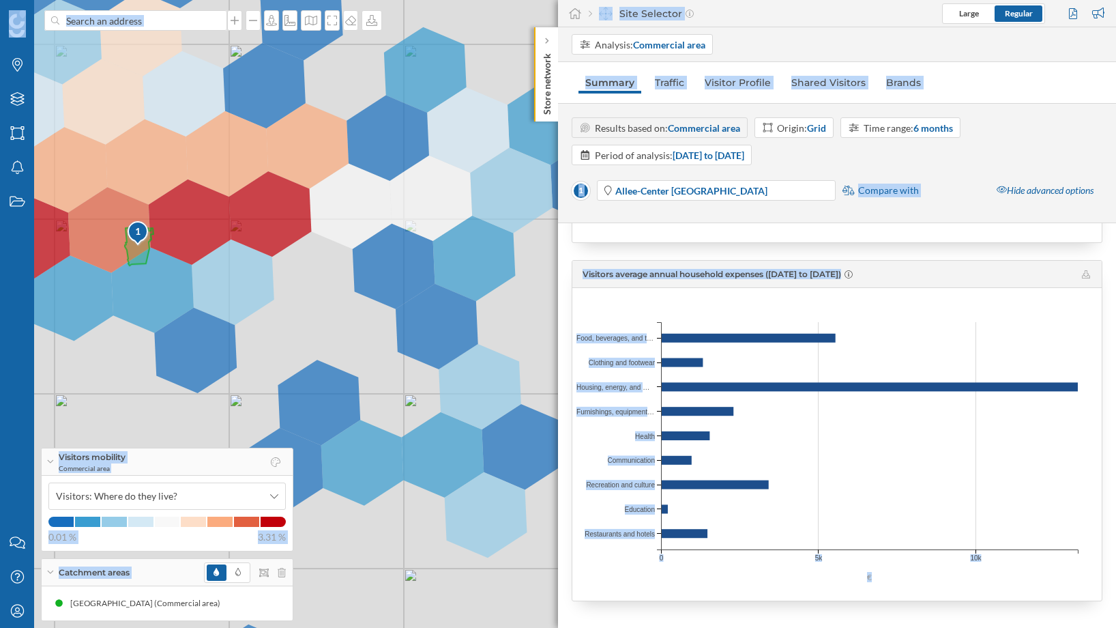
scroll to position [1917, 0]
click at [433, 300] on div "1 © Mapbox © OpenStreetMap Improve this map" at bounding box center [558, 314] width 1116 height 628
click at [410, 276] on div "1 © Mapbox © OpenStreetMap Improve this map" at bounding box center [558, 314] width 1116 height 628
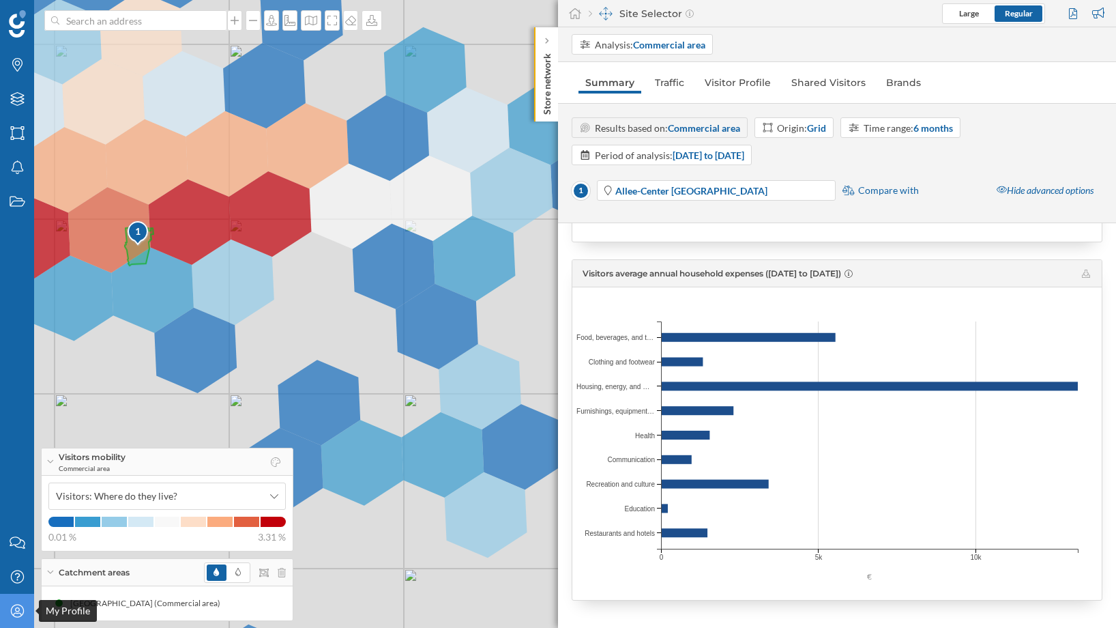
click at [18, 617] on icon at bounding box center [16, 610] width 13 height 13
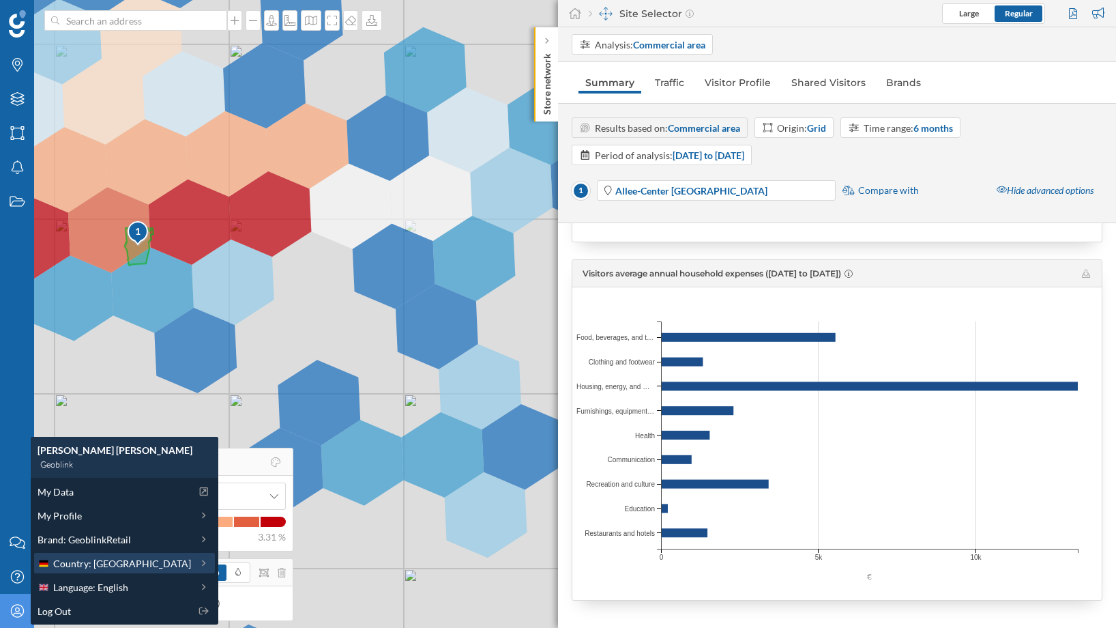
click at [72, 564] on span "Country: [GEOGRAPHIC_DATA]" at bounding box center [122, 563] width 138 height 14
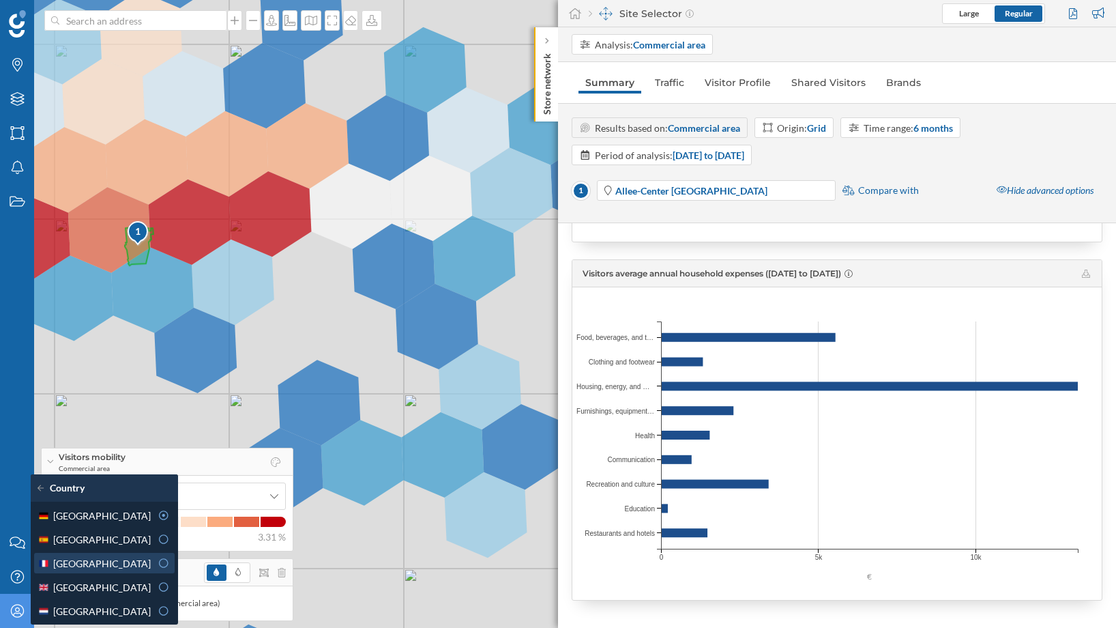
click at [74, 564] on span "[GEOGRAPHIC_DATA]" at bounding box center [102, 563] width 98 height 14
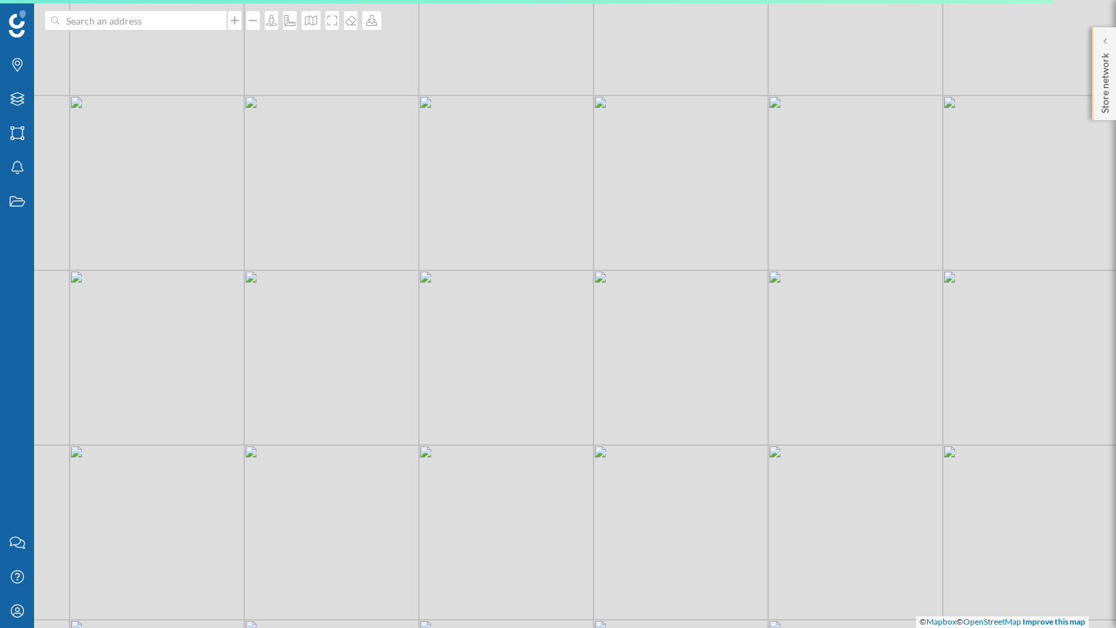
click at [1100, 79] on p "Store network" at bounding box center [1106, 81] width 14 height 66
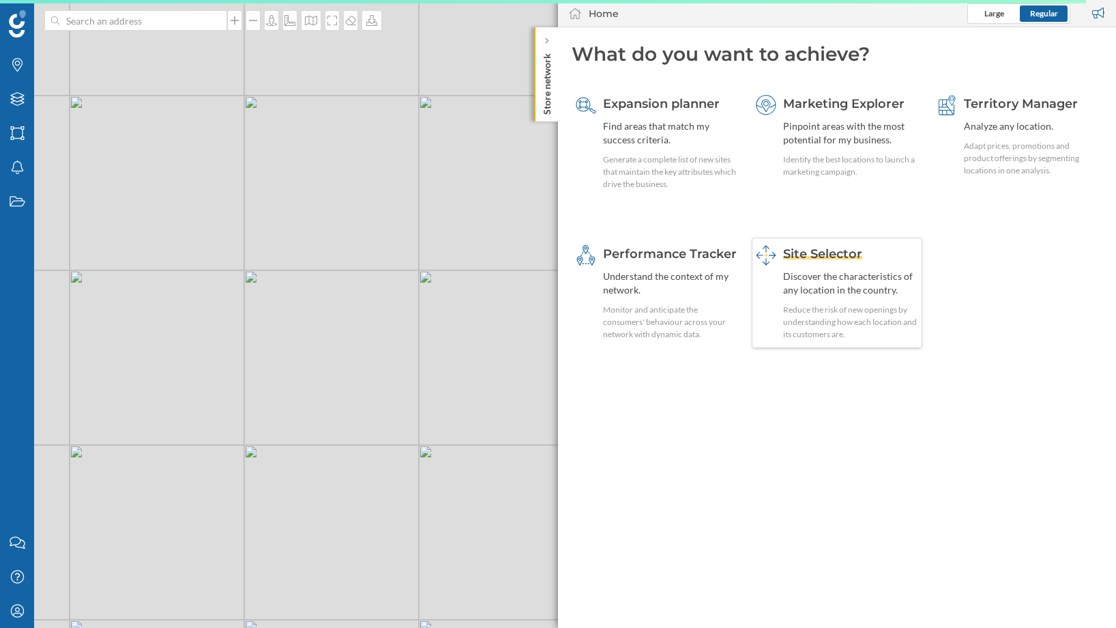
click at [838, 251] on span "Site Selector" at bounding box center [822, 253] width 79 height 15
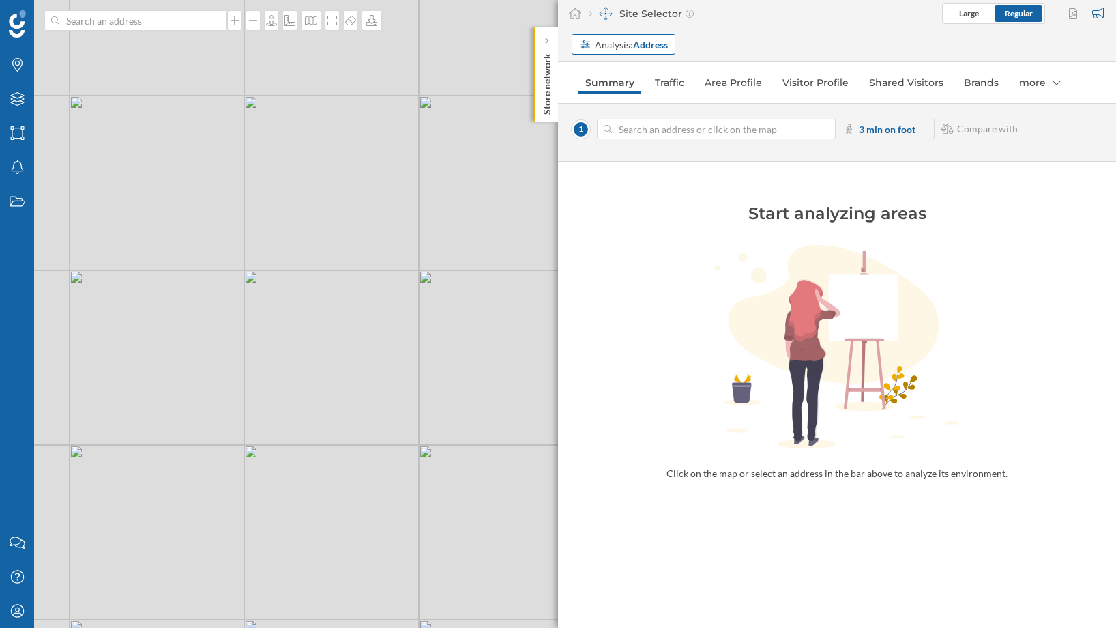
click at [655, 41] on strong "Address" at bounding box center [650, 45] width 35 height 12
click at [652, 96] on div "Commercial area" at bounding box center [619, 96] width 80 height 14
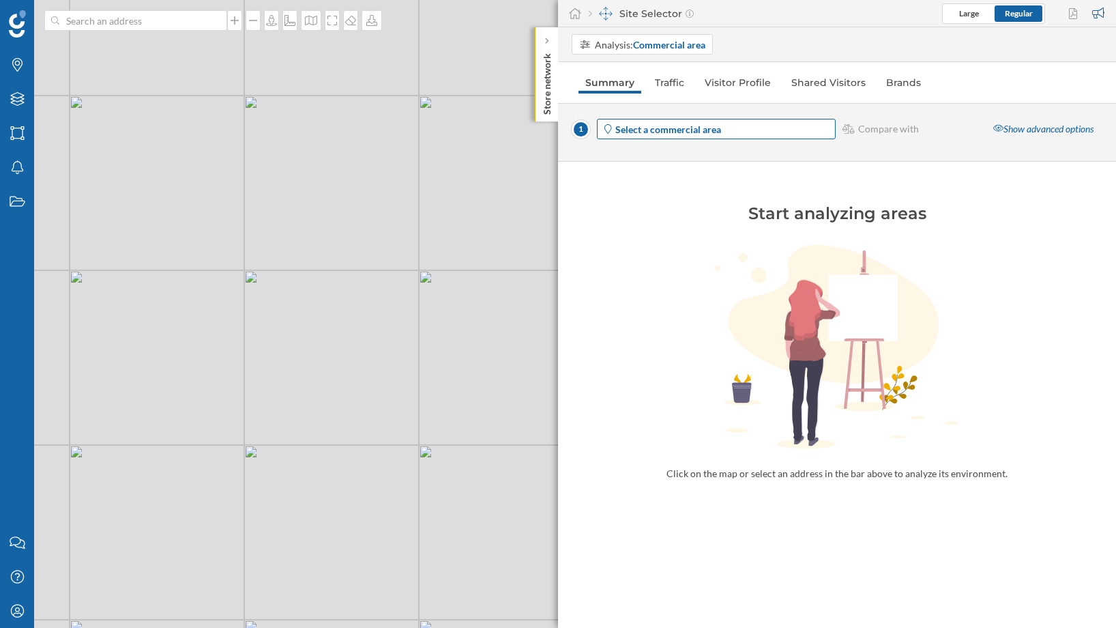
click at [732, 134] on span "Select a commercial area" at bounding box center [725, 129] width 218 height 14
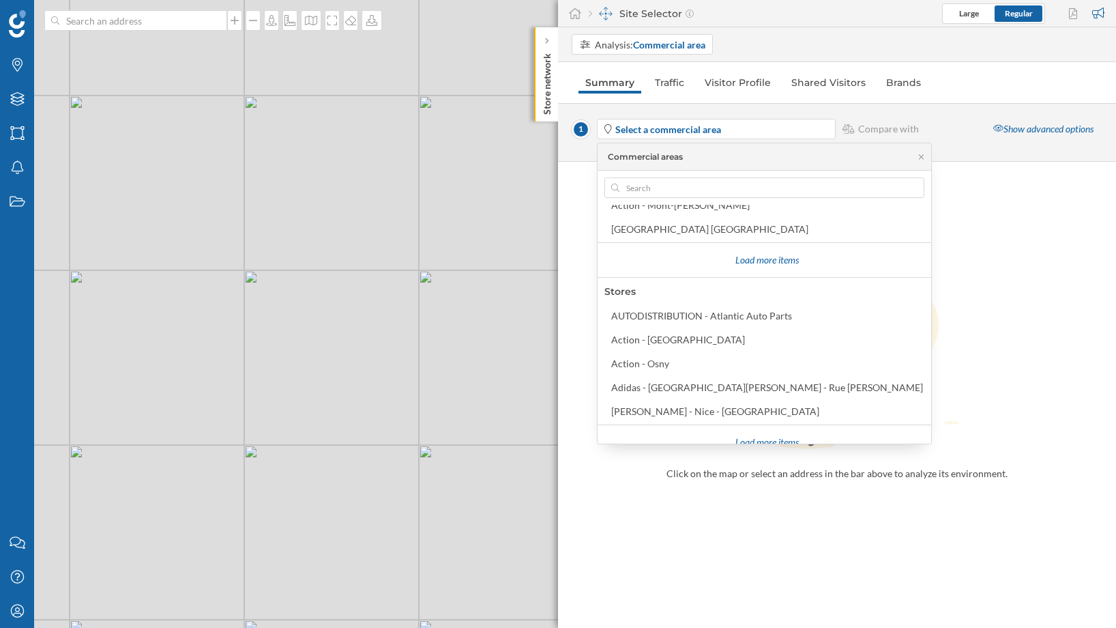
scroll to position [307, 0]
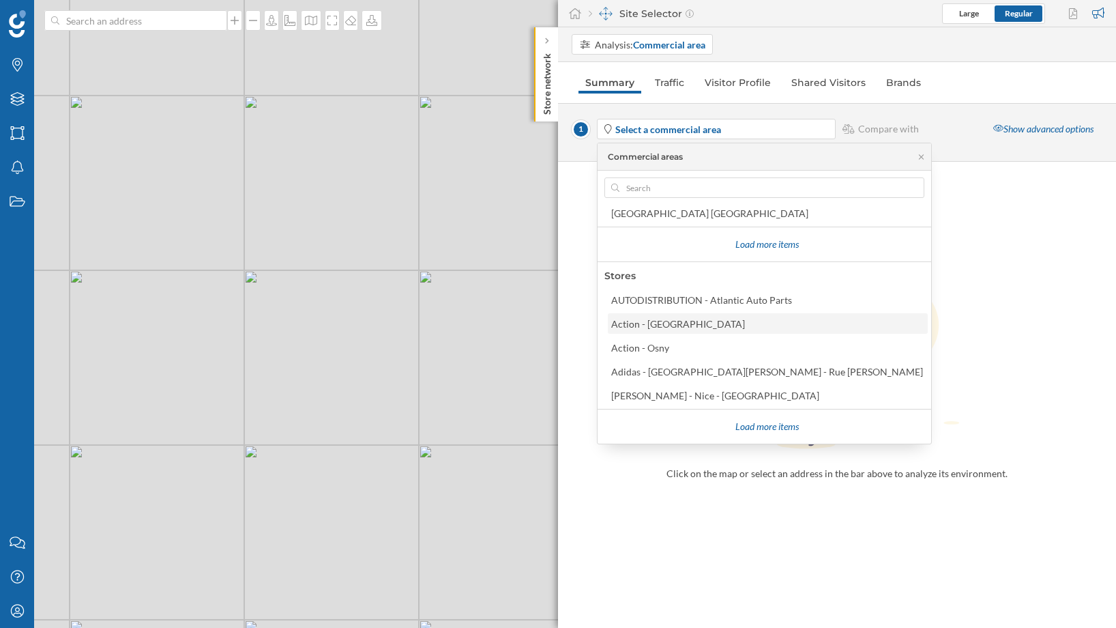
click at [672, 328] on div "Action - [GEOGRAPHIC_DATA]" at bounding box center [678, 324] width 134 height 12
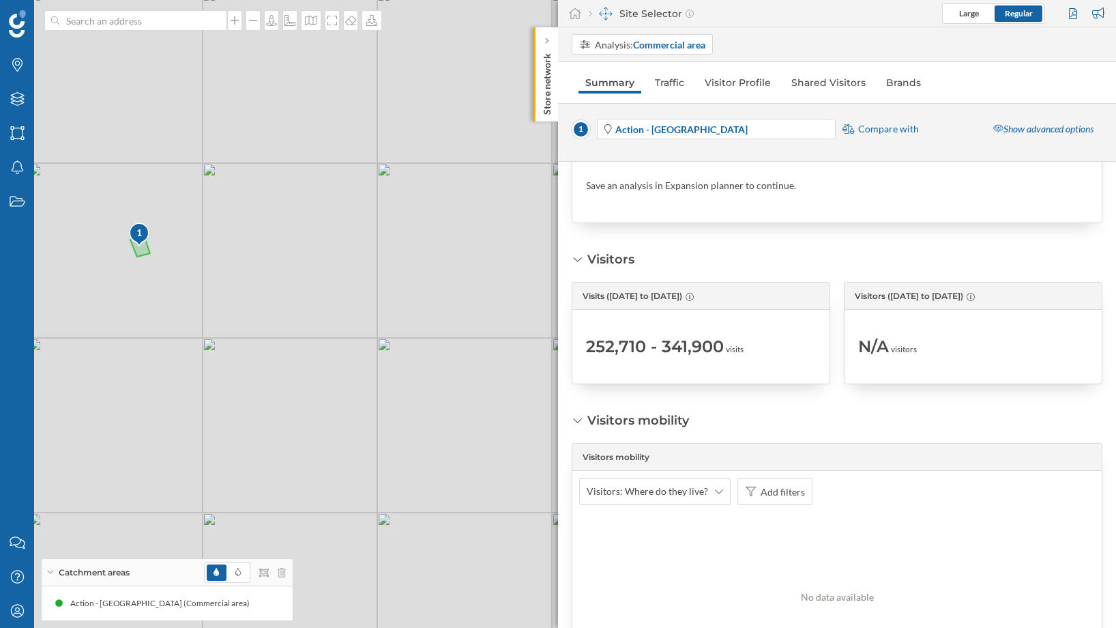
scroll to position [0, 0]
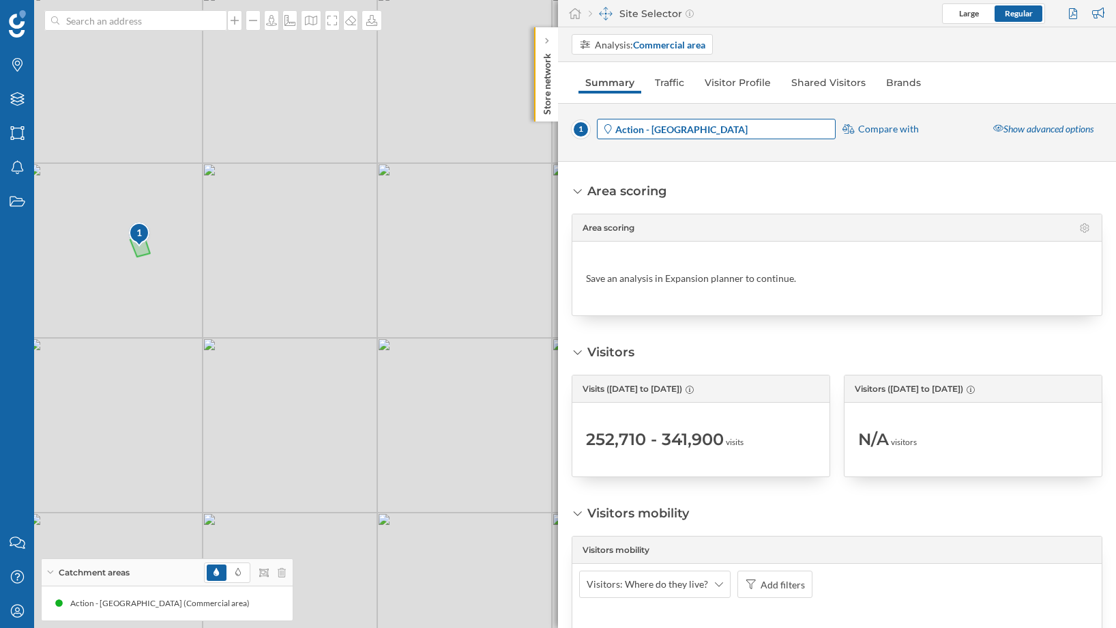
click at [674, 124] on strong "Action - [GEOGRAPHIC_DATA]" at bounding box center [682, 130] width 132 height 12
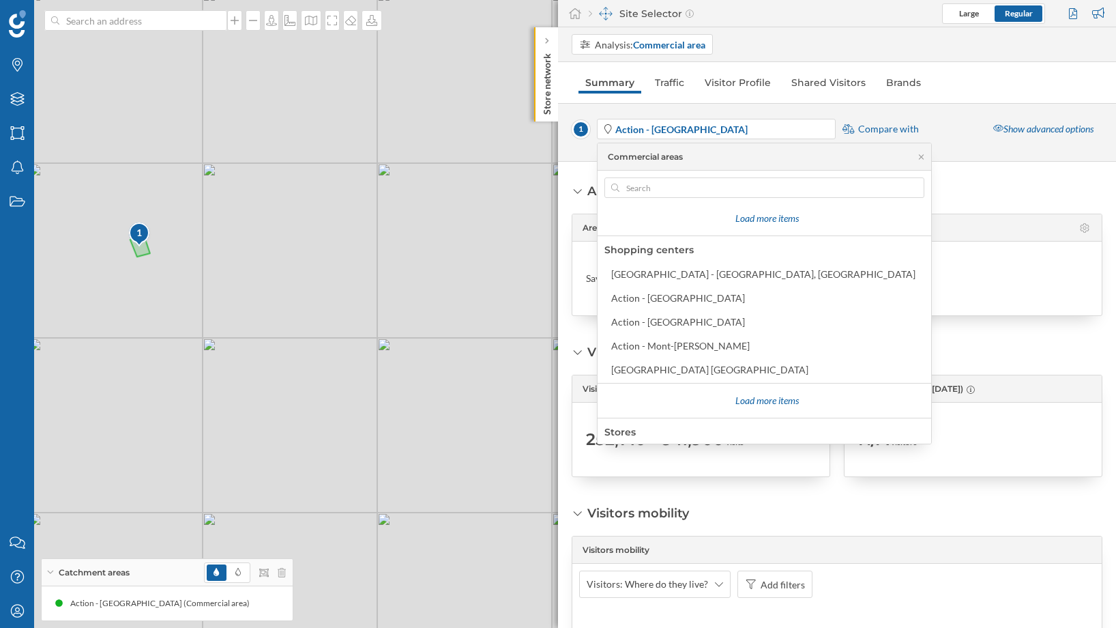
scroll to position [307, 0]
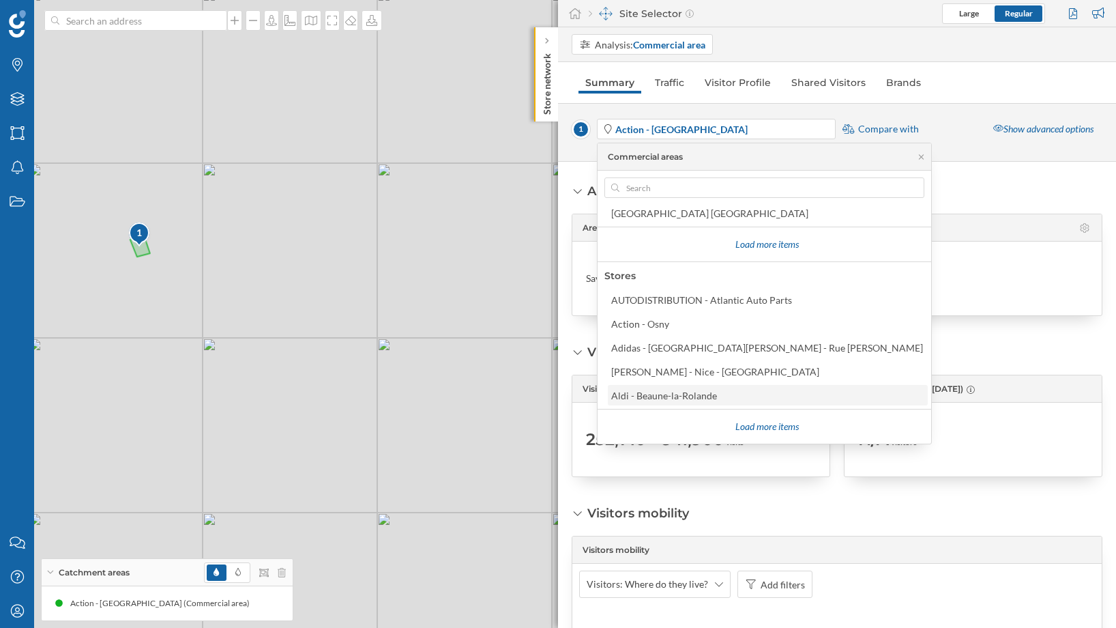
click at [699, 400] on div "Aldi - Beaune-la-Rolande" at bounding box center [664, 396] width 106 height 12
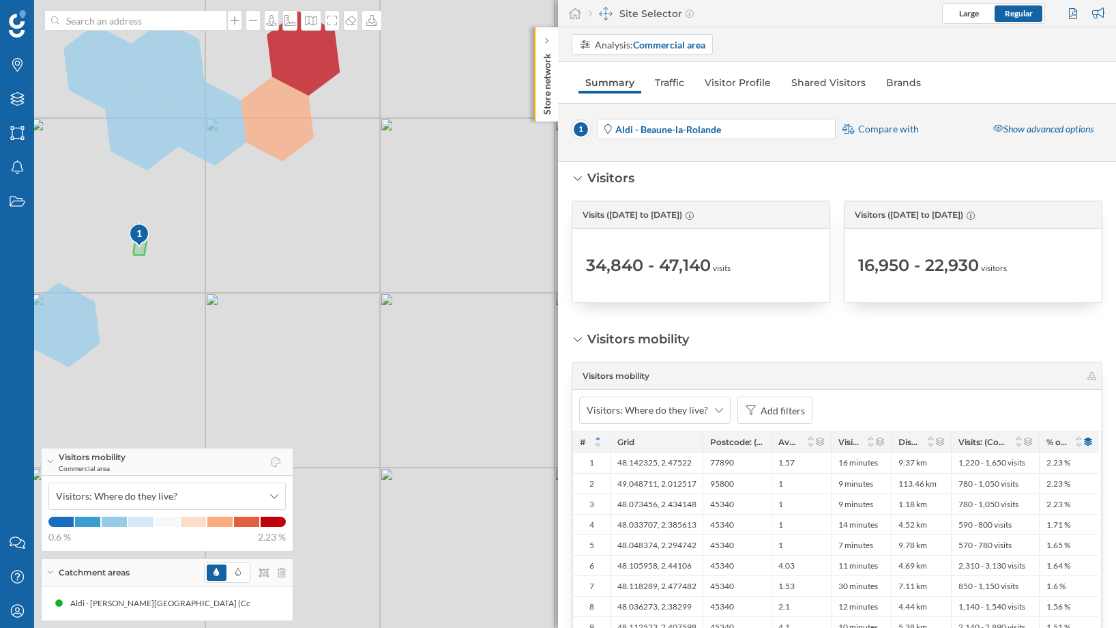
scroll to position [0, 0]
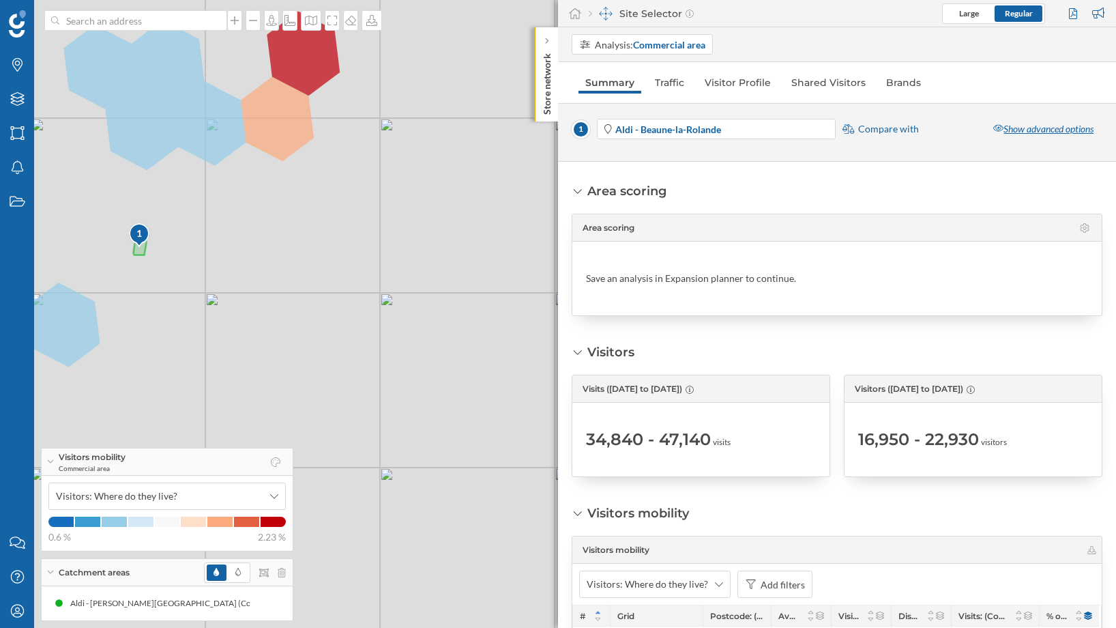
click at [1000, 128] on div "Show advanced options" at bounding box center [1044, 129] width 118 height 20
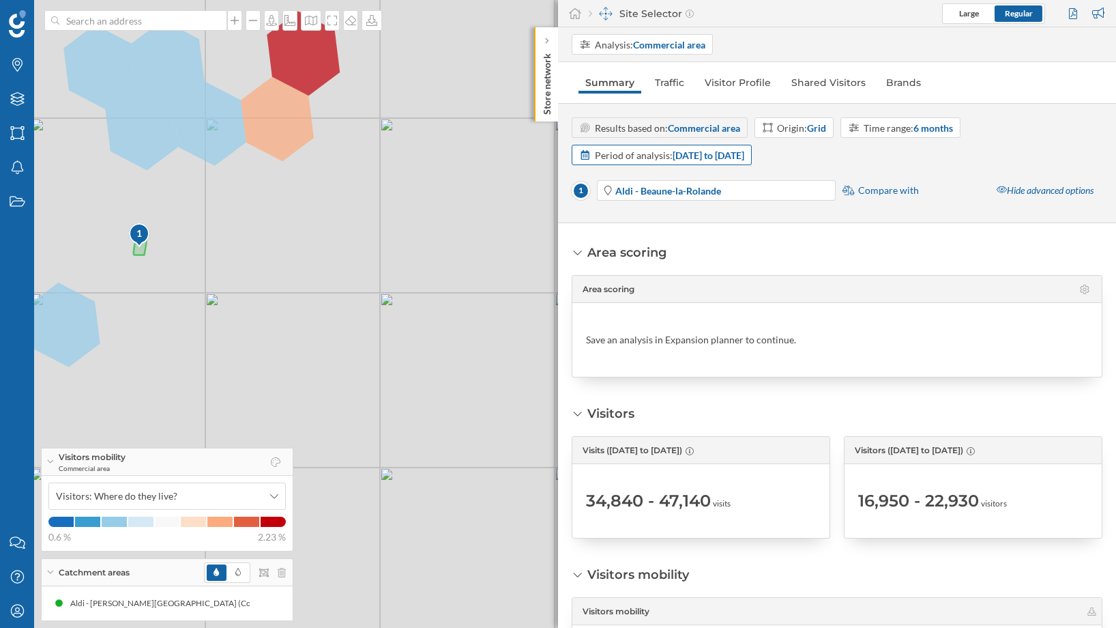
click at [745, 150] on strong "[DATE] to [DATE]" at bounding box center [709, 155] width 72 height 12
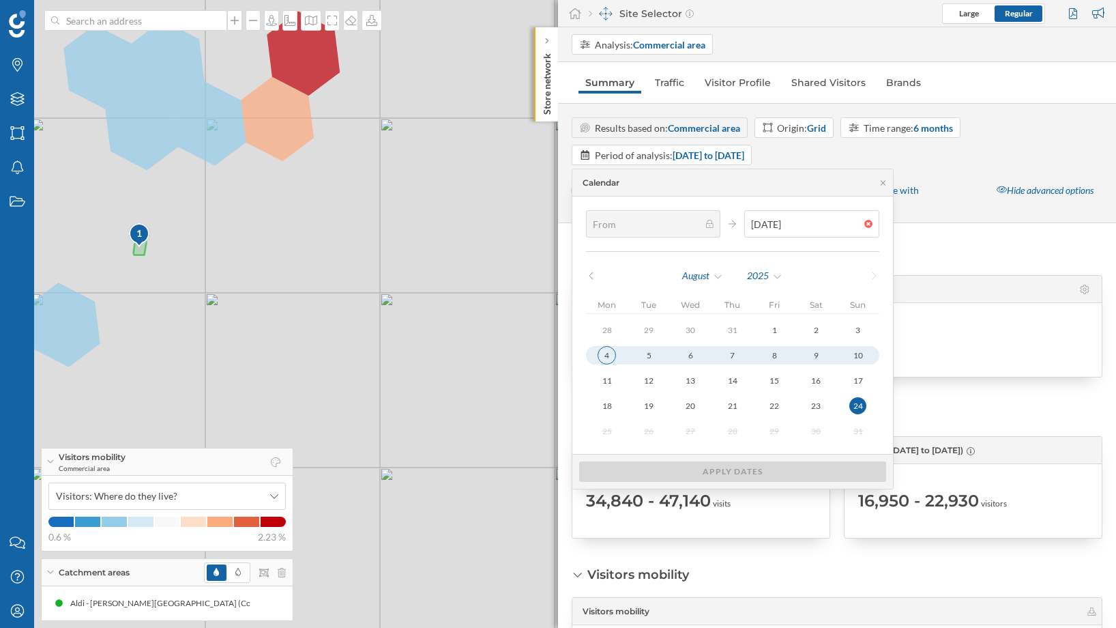
type input "[DATE]"
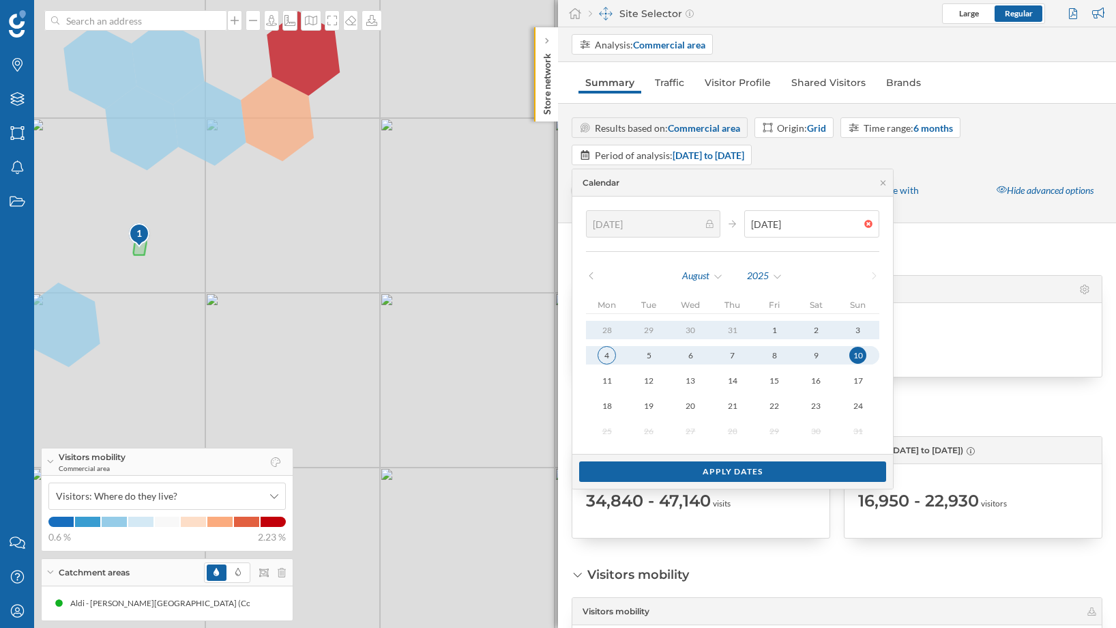
click at [611, 352] on div "4" at bounding box center [607, 355] width 18 height 18
click at [715, 272] on div "August" at bounding box center [703, 275] width 42 height 20
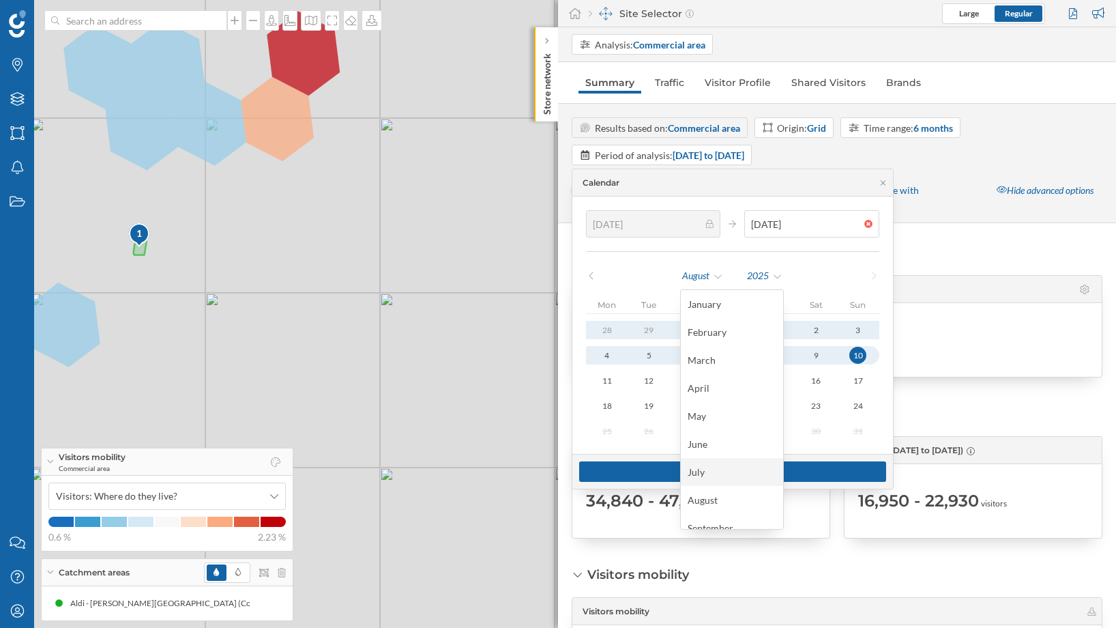
click at [702, 467] on div "July" at bounding box center [732, 472] width 89 height 14
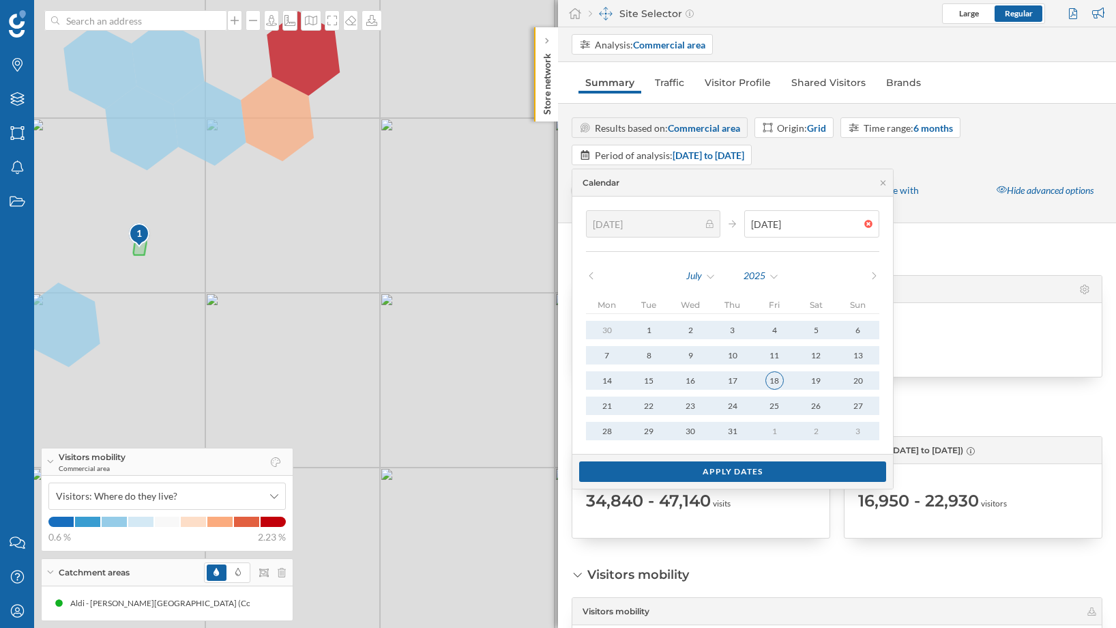
type input "[DATE]"
click at [775, 376] on div "18" at bounding box center [775, 380] width 18 height 18
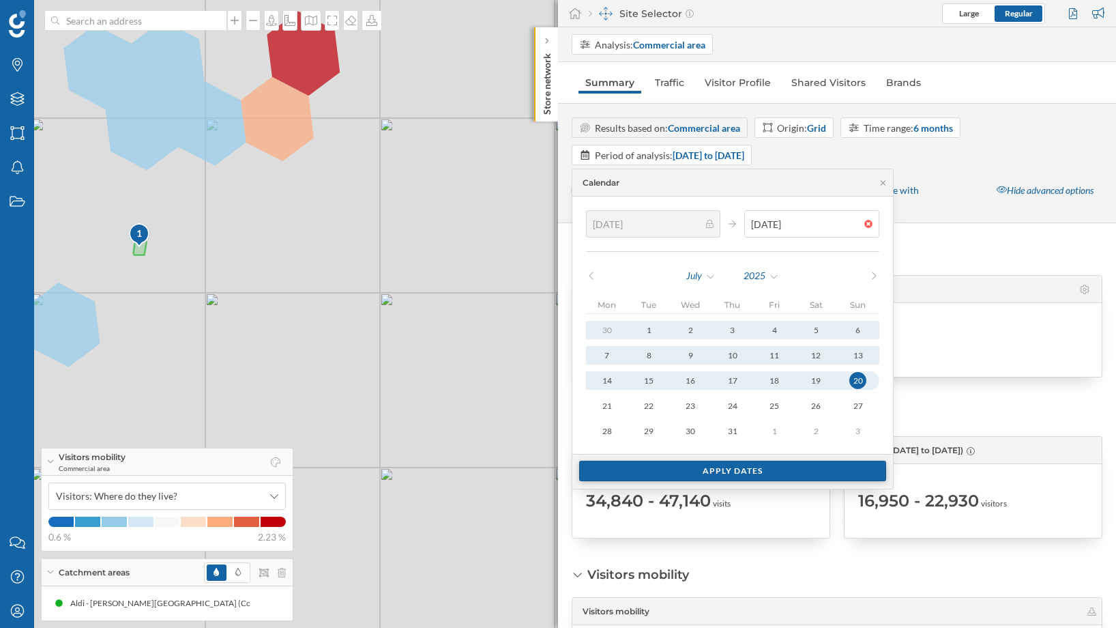
click at [731, 470] on div "Apply dates" at bounding box center [732, 471] width 307 height 20
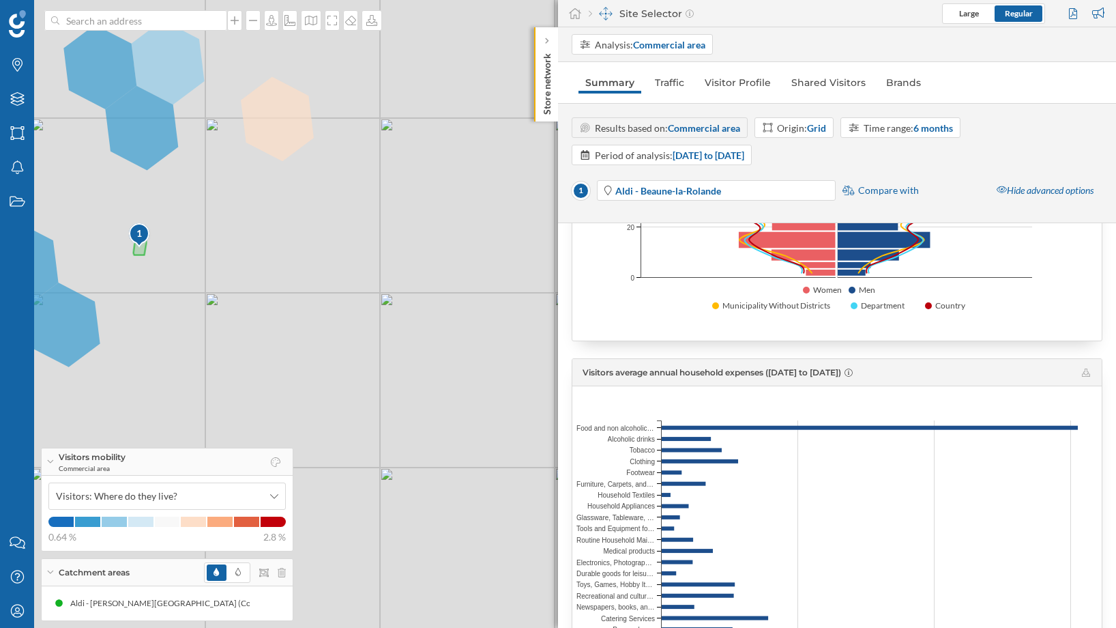
scroll to position [1917, 0]
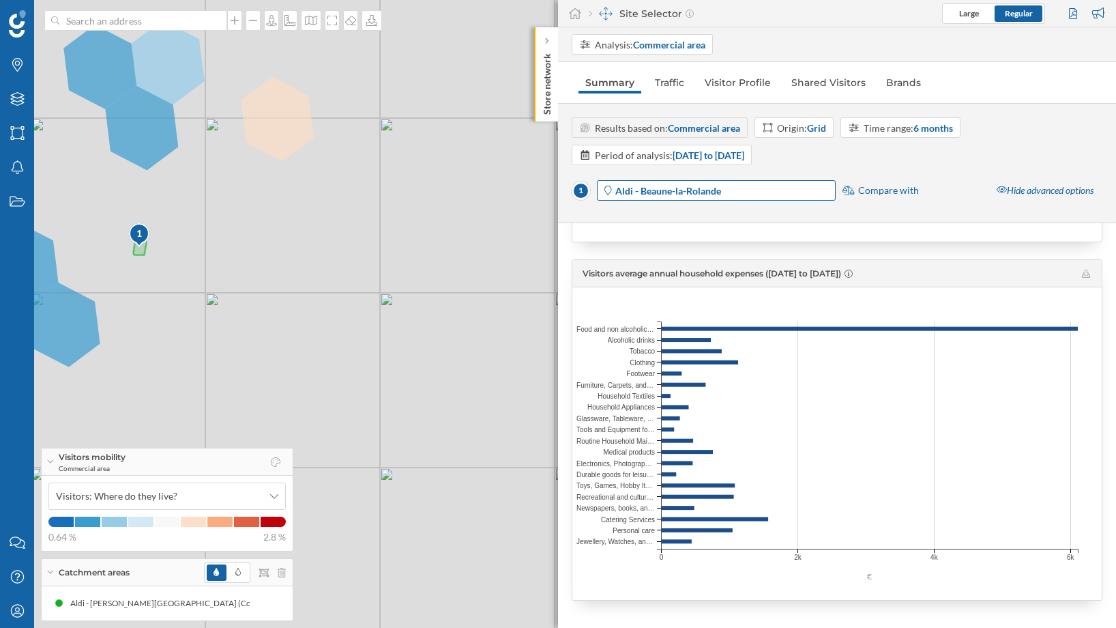
click at [694, 186] on strong "Aldi - Beaune-la-Rolande" at bounding box center [669, 191] width 106 height 12
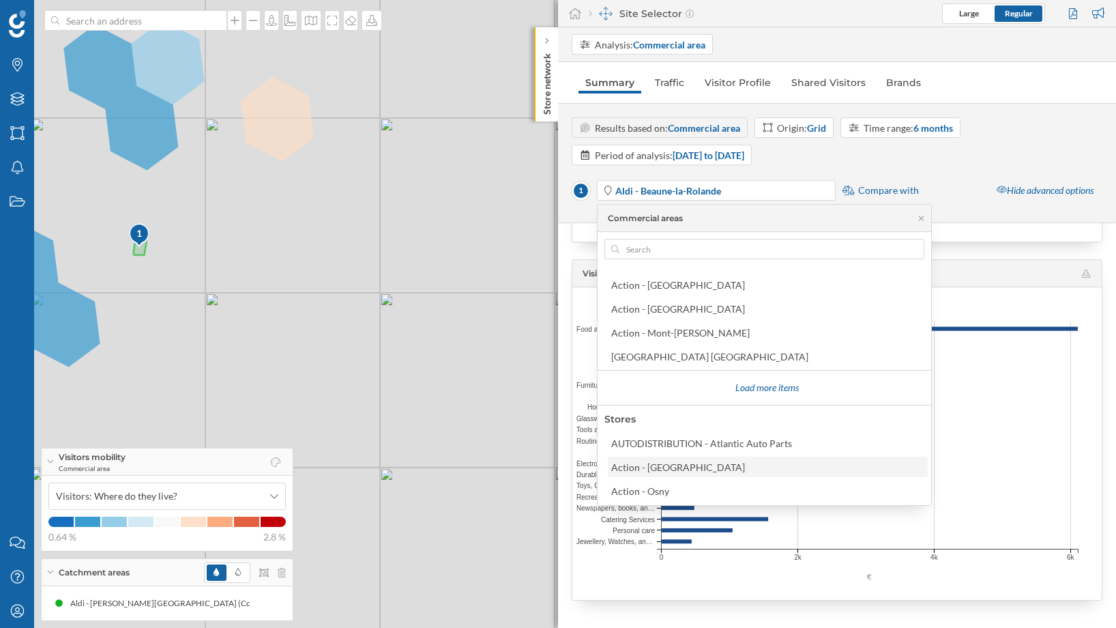
scroll to position [307, 0]
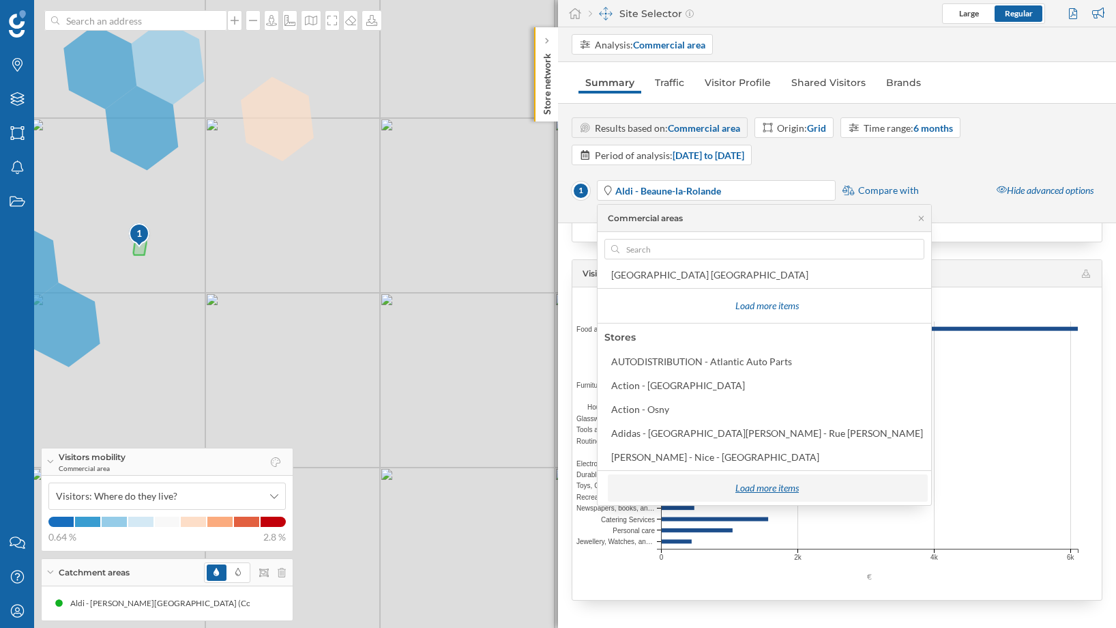
click at [708, 486] on div "Load more items" at bounding box center [767, 488] width 312 height 20
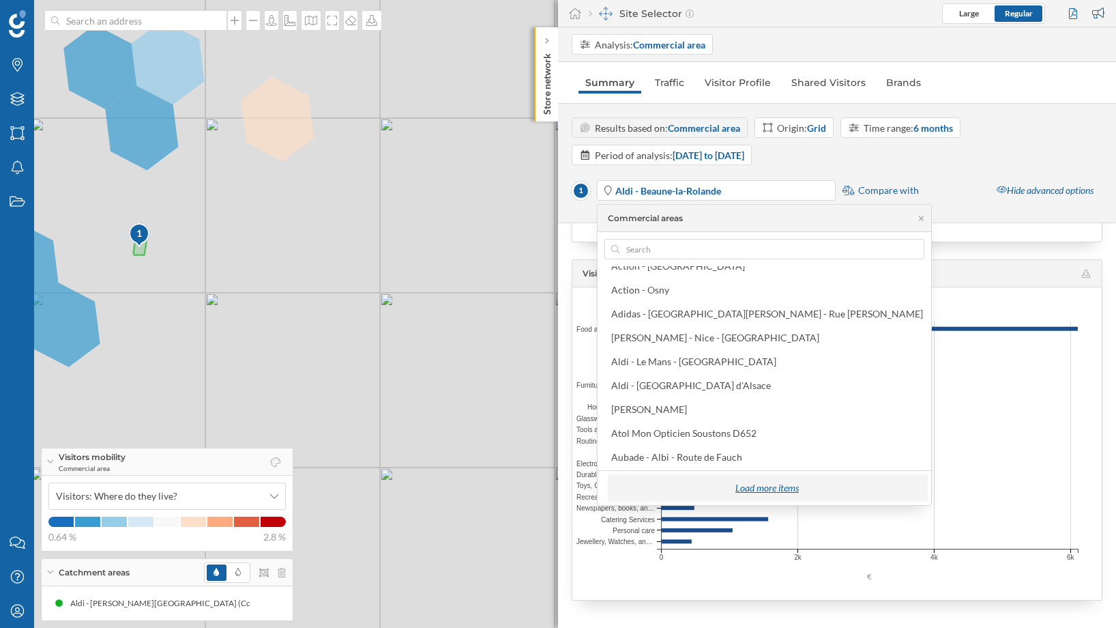
click at [712, 487] on div "Load more items" at bounding box center [767, 488] width 312 height 20
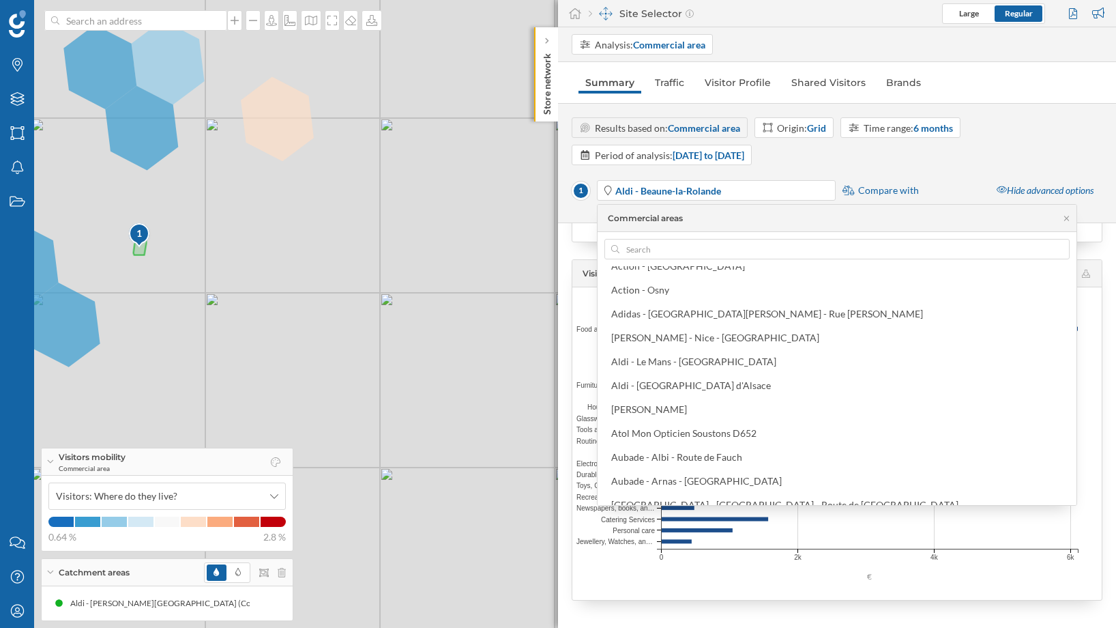
scroll to position [546, 0]
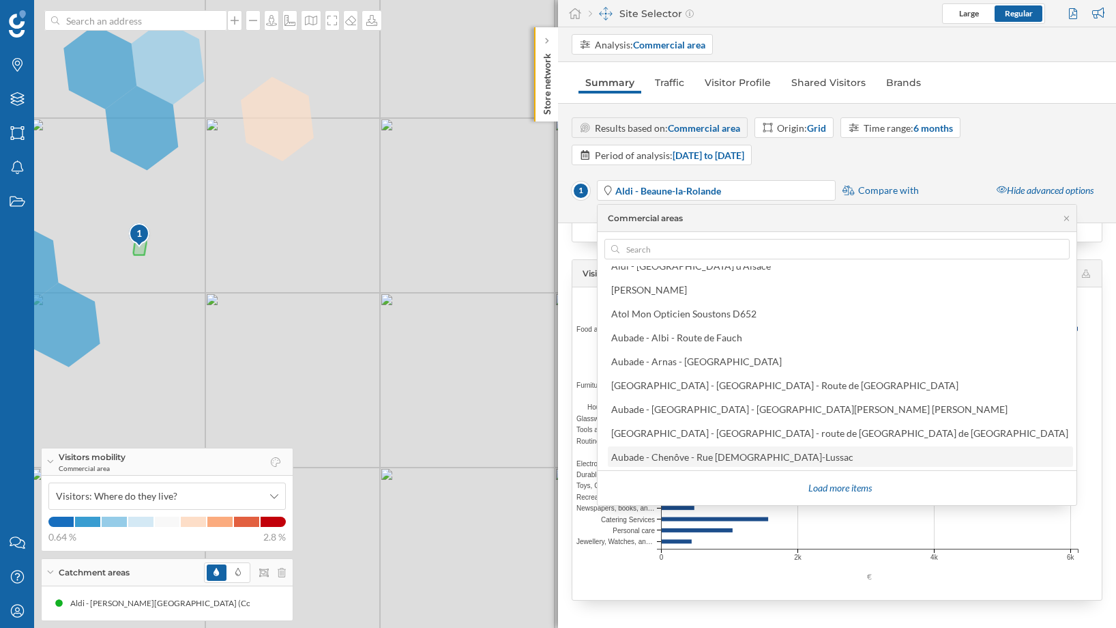
click at [704, 457] on div "Aubade - Chenôve - Rue [DEMOGRAPHIC_DATA]-Lussac" at bounding box center [732, 457] width 242 height 12
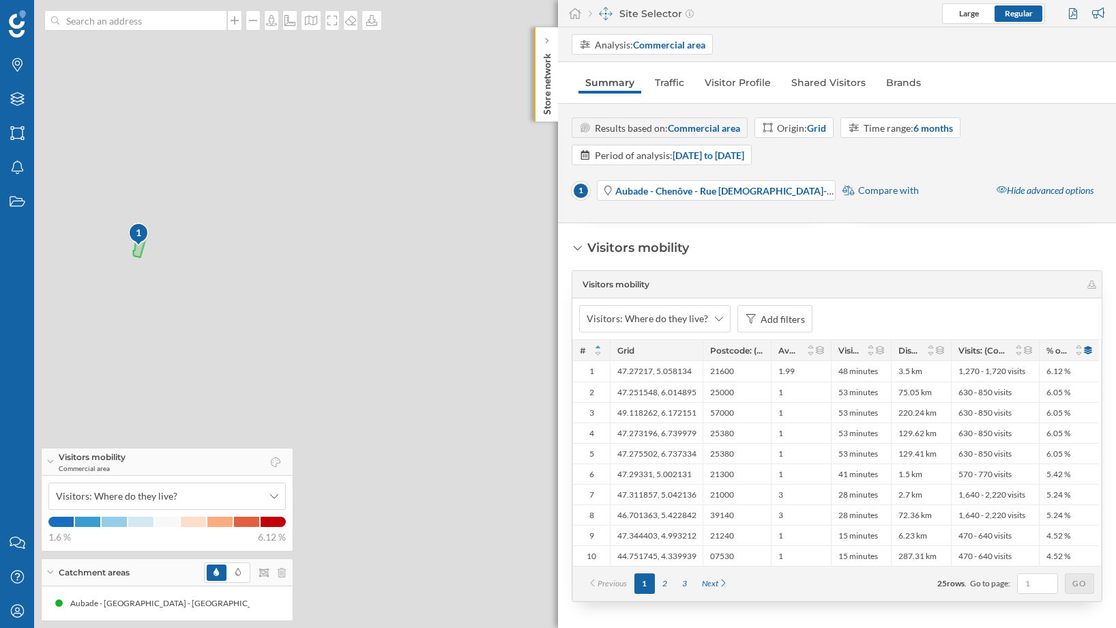
scroll to position [328, 0]
click at [310, 288] on div "1 © Mapbox © OpenStreetMap Improve this map" at bounding box center [558, 314] width 1116 height 628
